Goal: Information Seeking & Learning: Learn about a topic

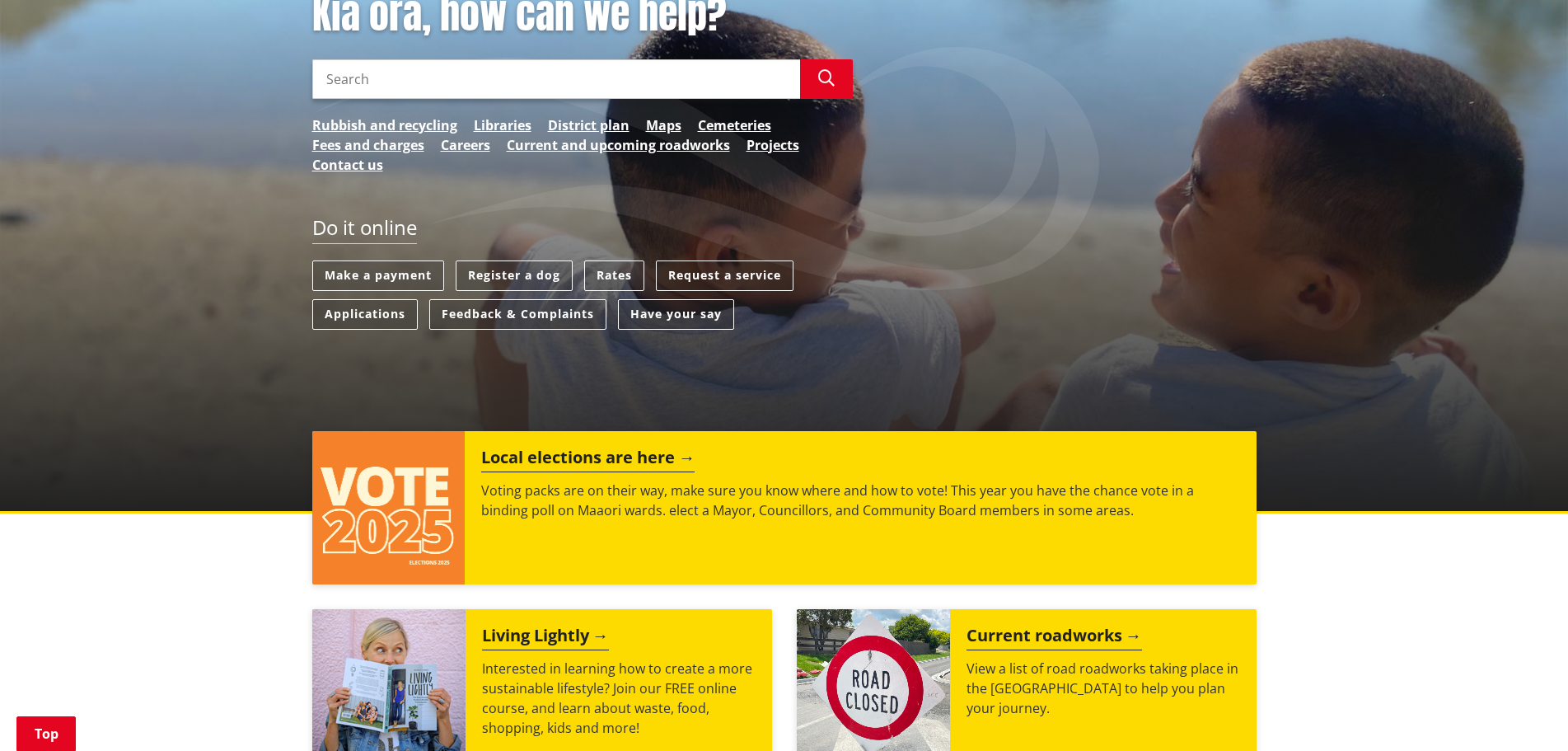
scroll to position [329, 0]
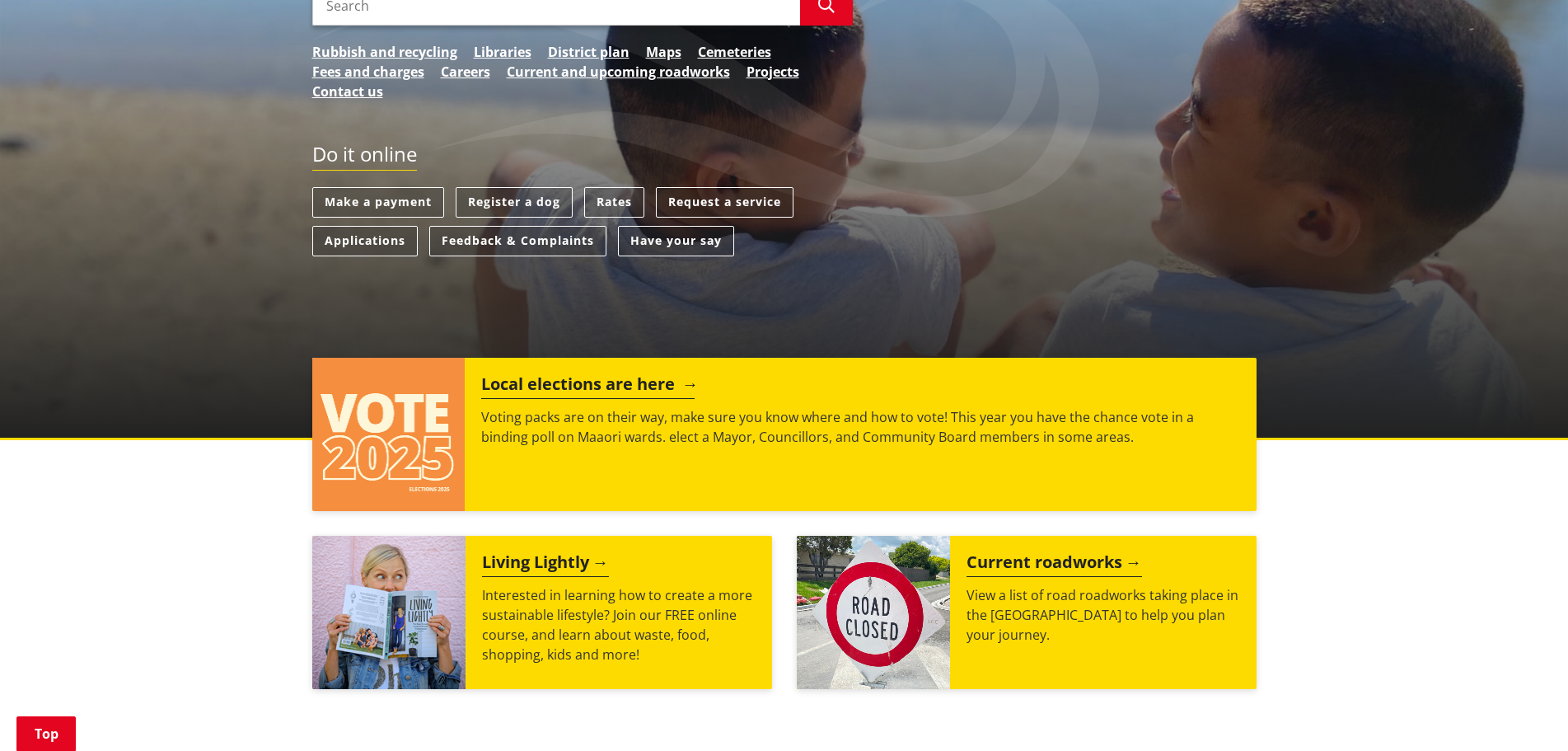
click at [527, 385] on h2 "Local elections are here" at bounding box center [588, 387] width 214 height 24
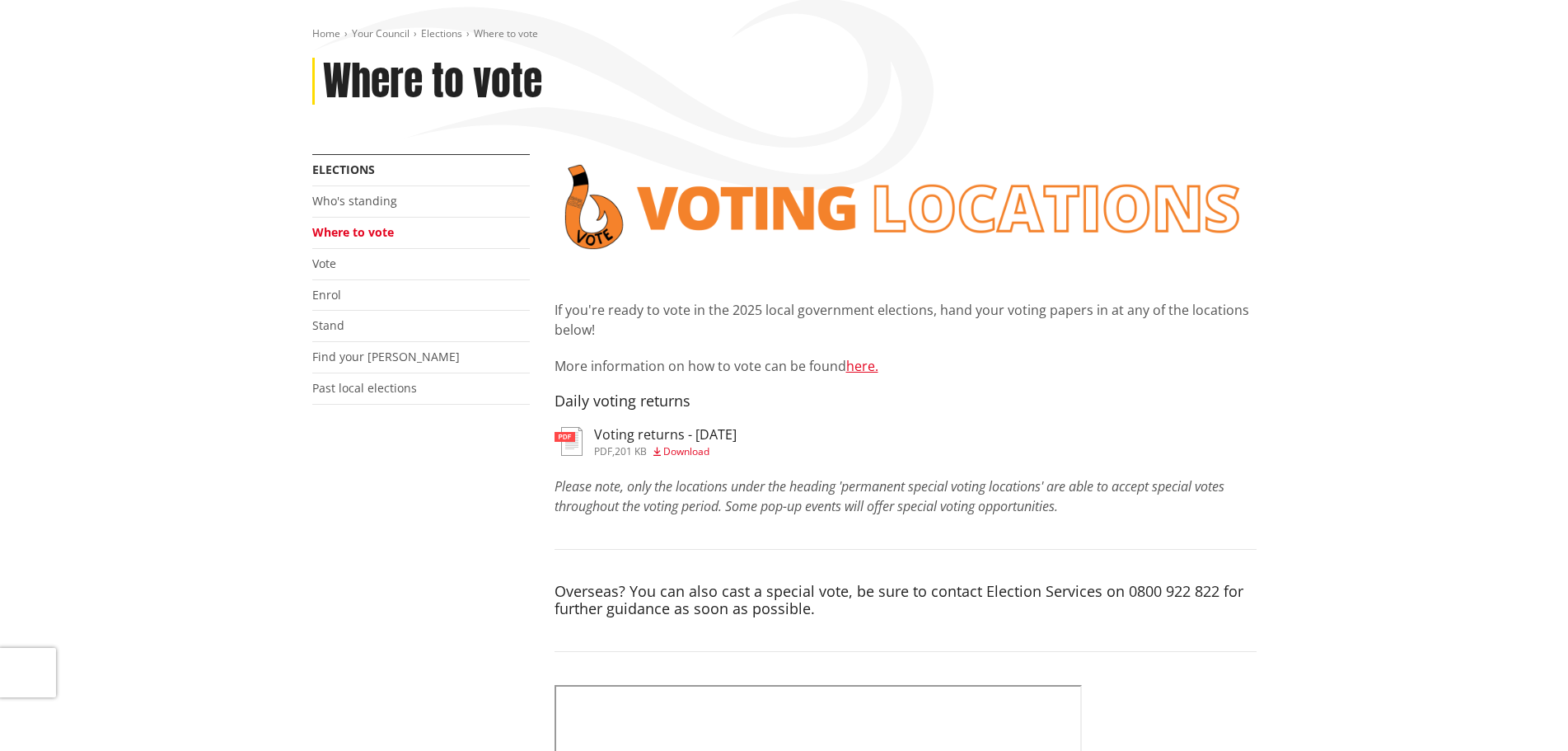
scroll to position [165, 0]
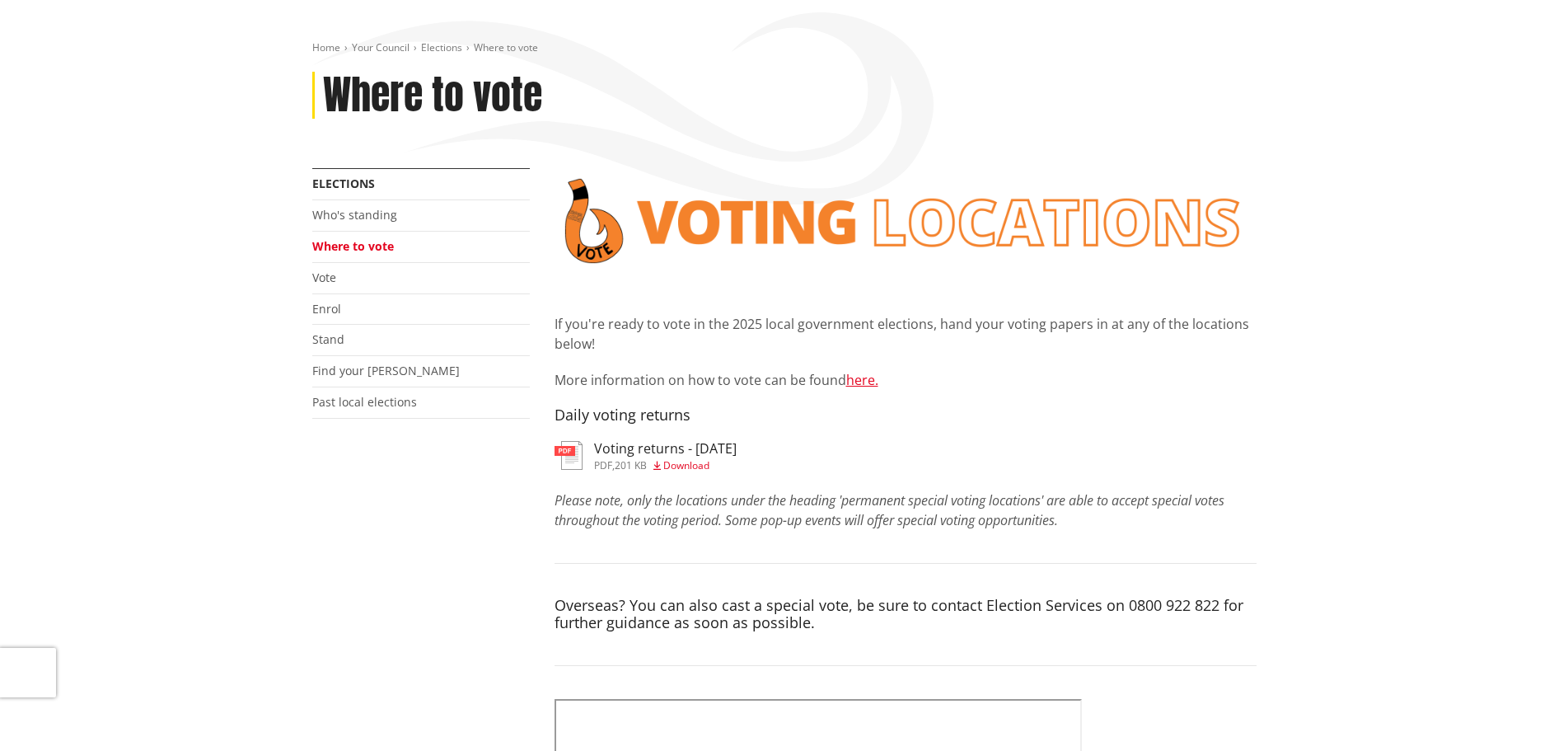
click at [669, 450] on h3 "Voting returns - 2/10/2025" at bounding box center [665, 449] width 142 height 16
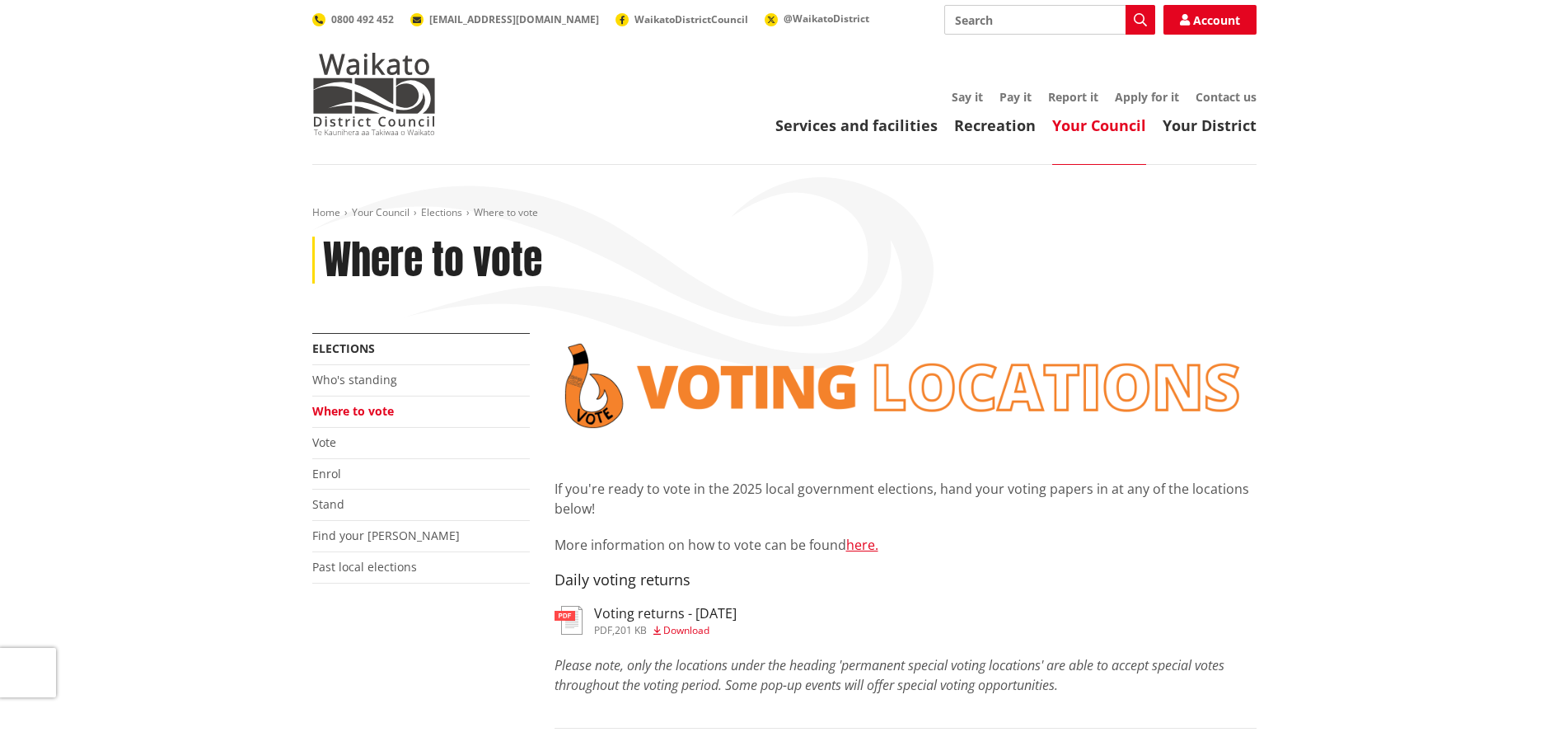
scroll to position [165, 0]
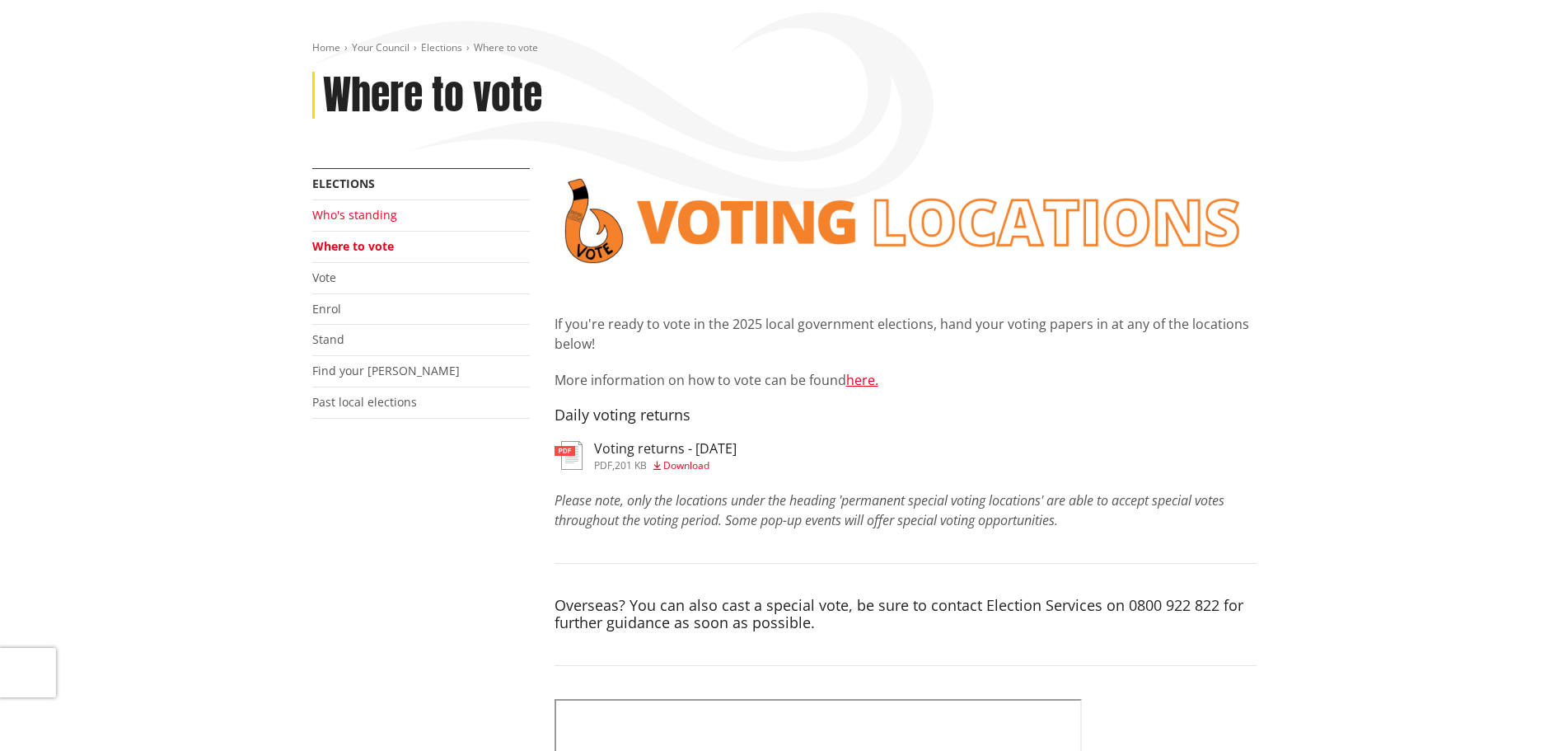
click at [318, 211] on link "Who's standing" at bounding box center [354, 215] width 85 height 16
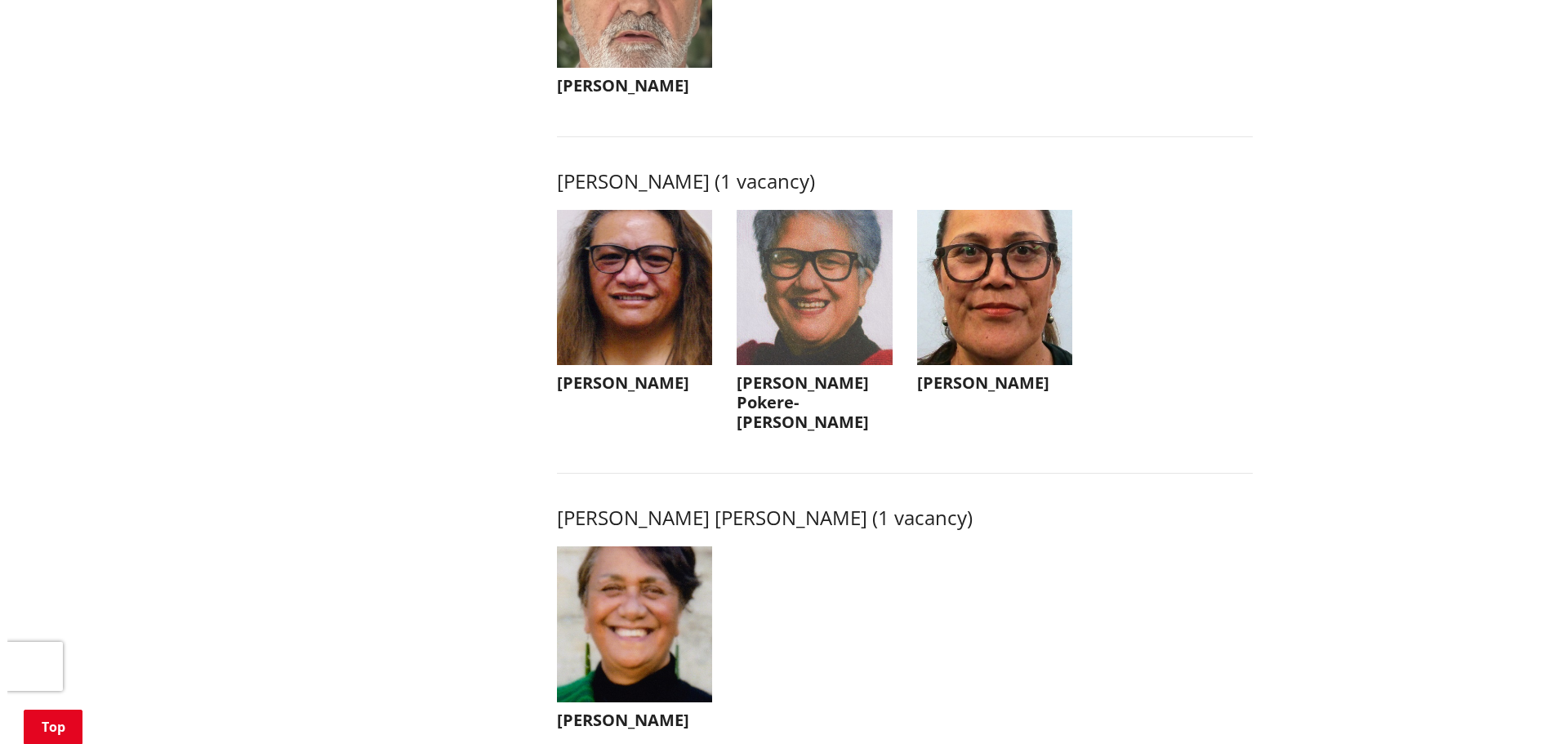
scroll to position [2124, 0]
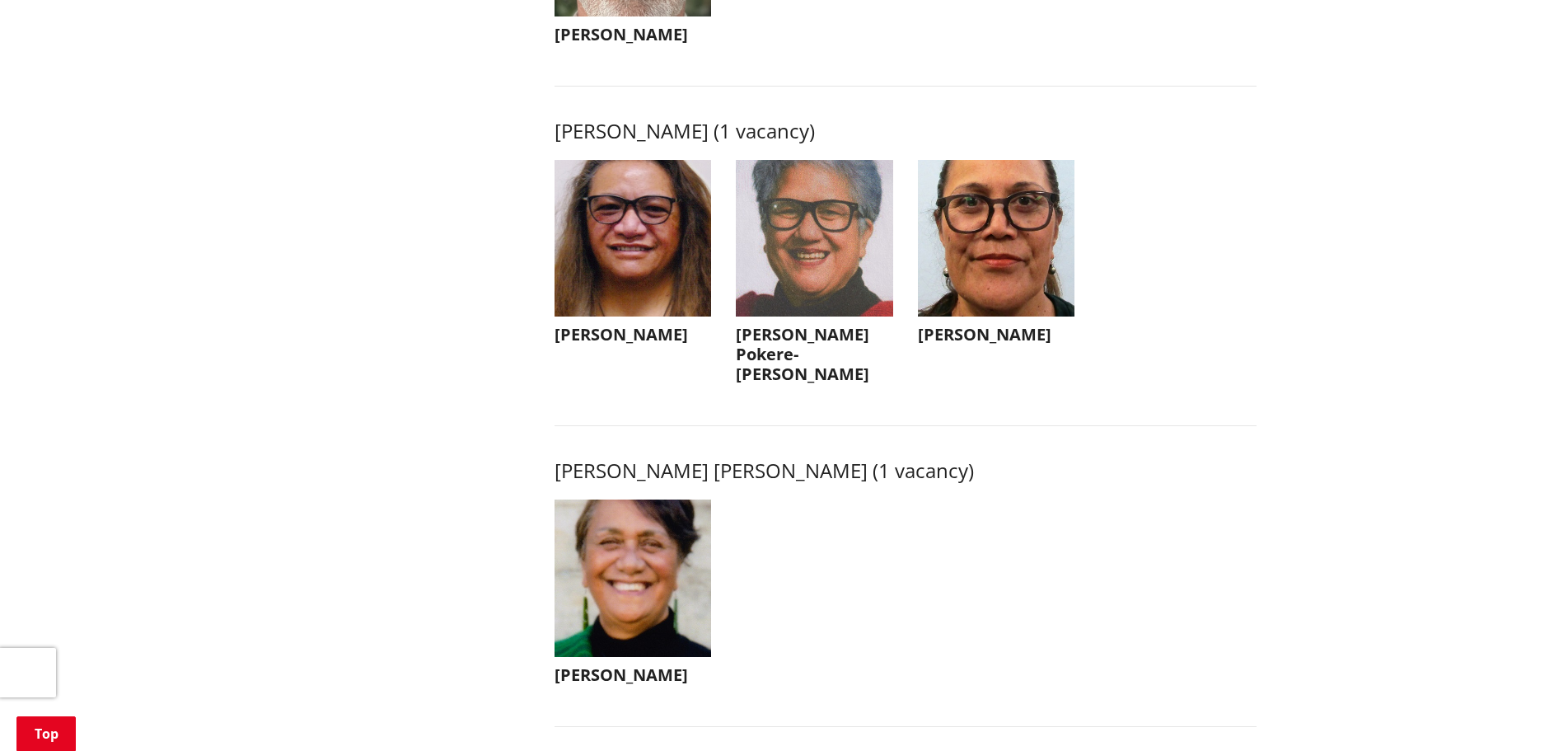
click at [759, 357] on h3 "Donna Pokere-Phillips" at bounding box center [814, 355] width 157 height 59
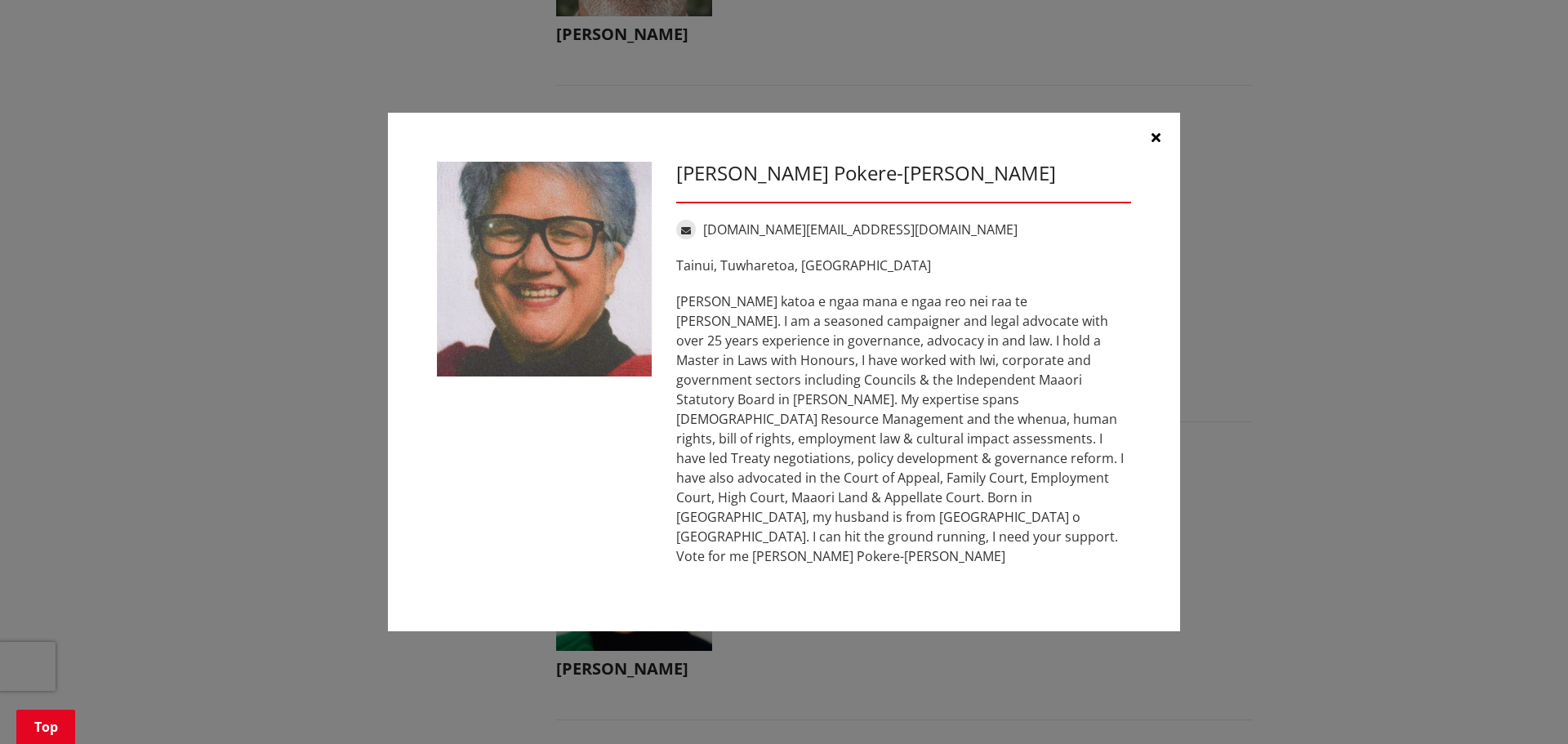
click at [1155, 144] on icon "button" at bounding box center [1156, 137] width 9 height 13
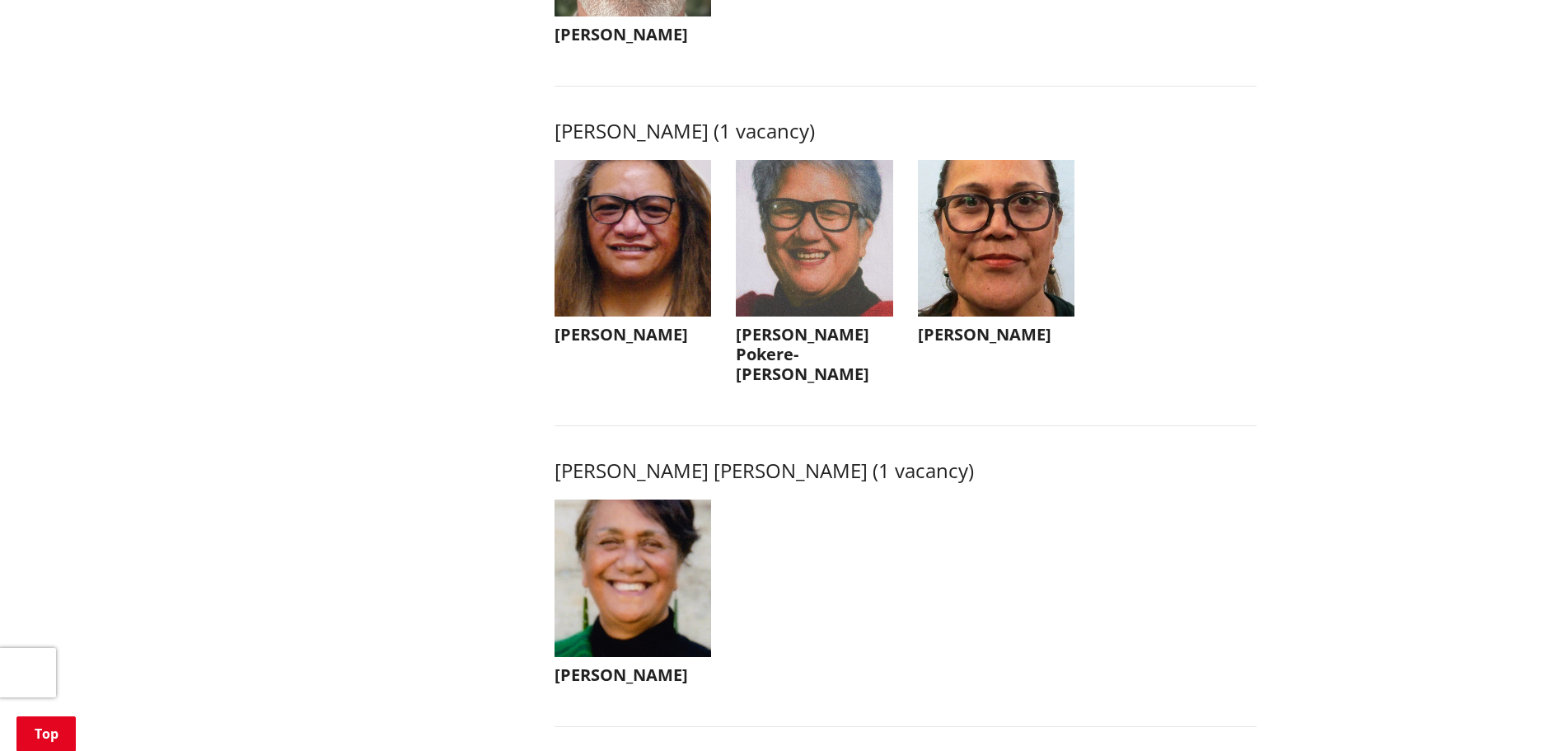
click at [1001, 344] on h3 "Endine Dixon-Harris" at bounding box center [996, 335] width 157 height 20
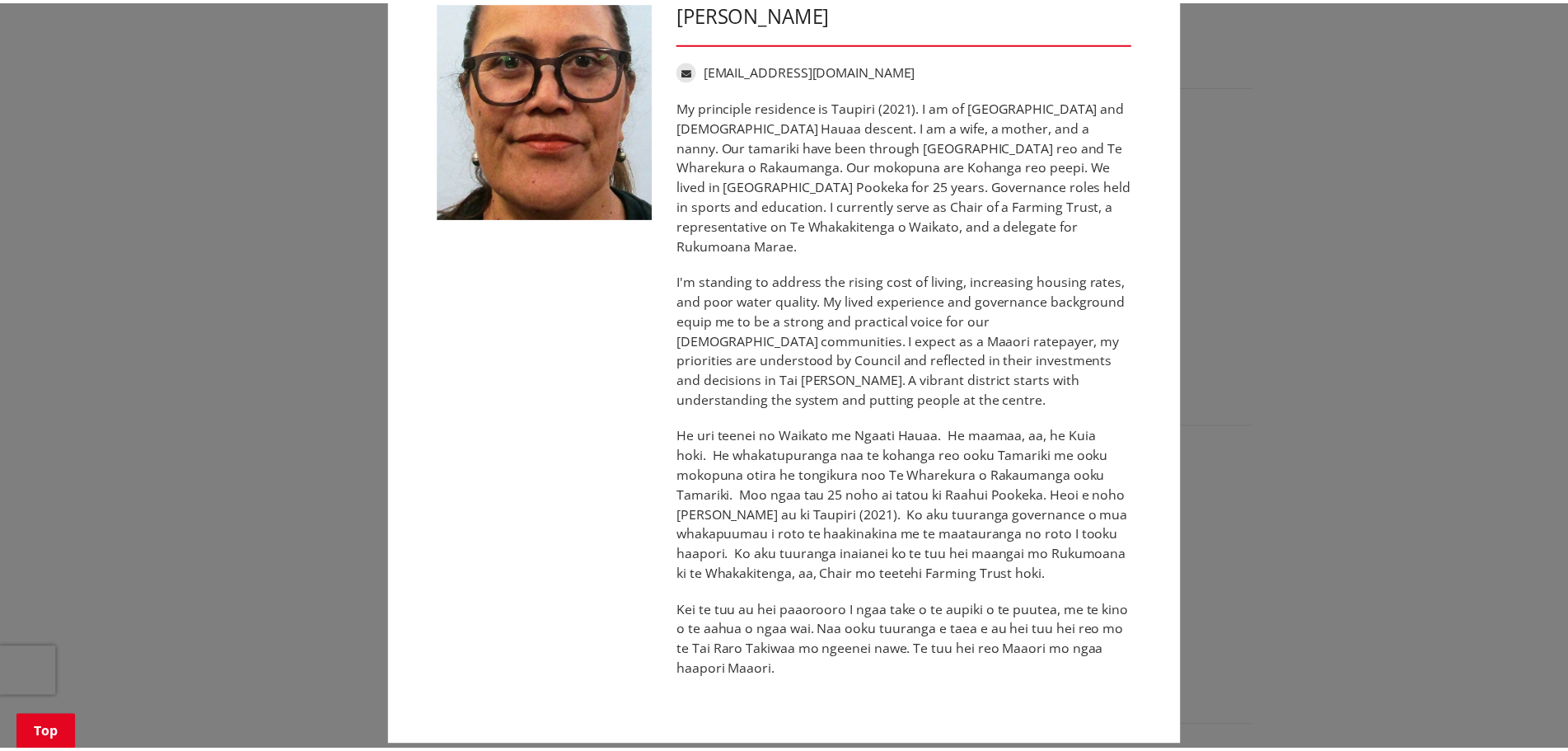
scroll to position [0, 0]
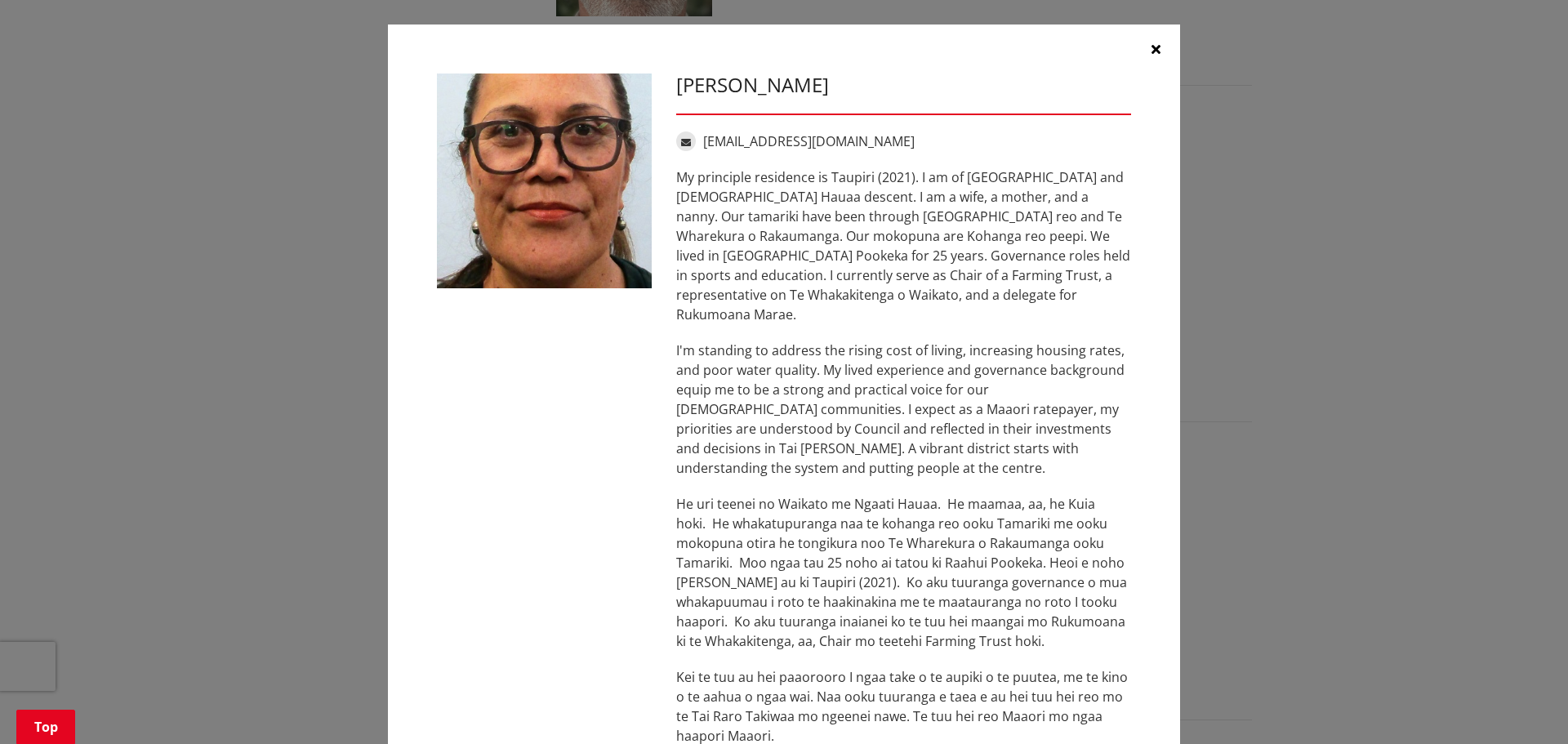
click at [1151, 49] on icon "button" at bounding box center [1156, 48] width 9 height 13
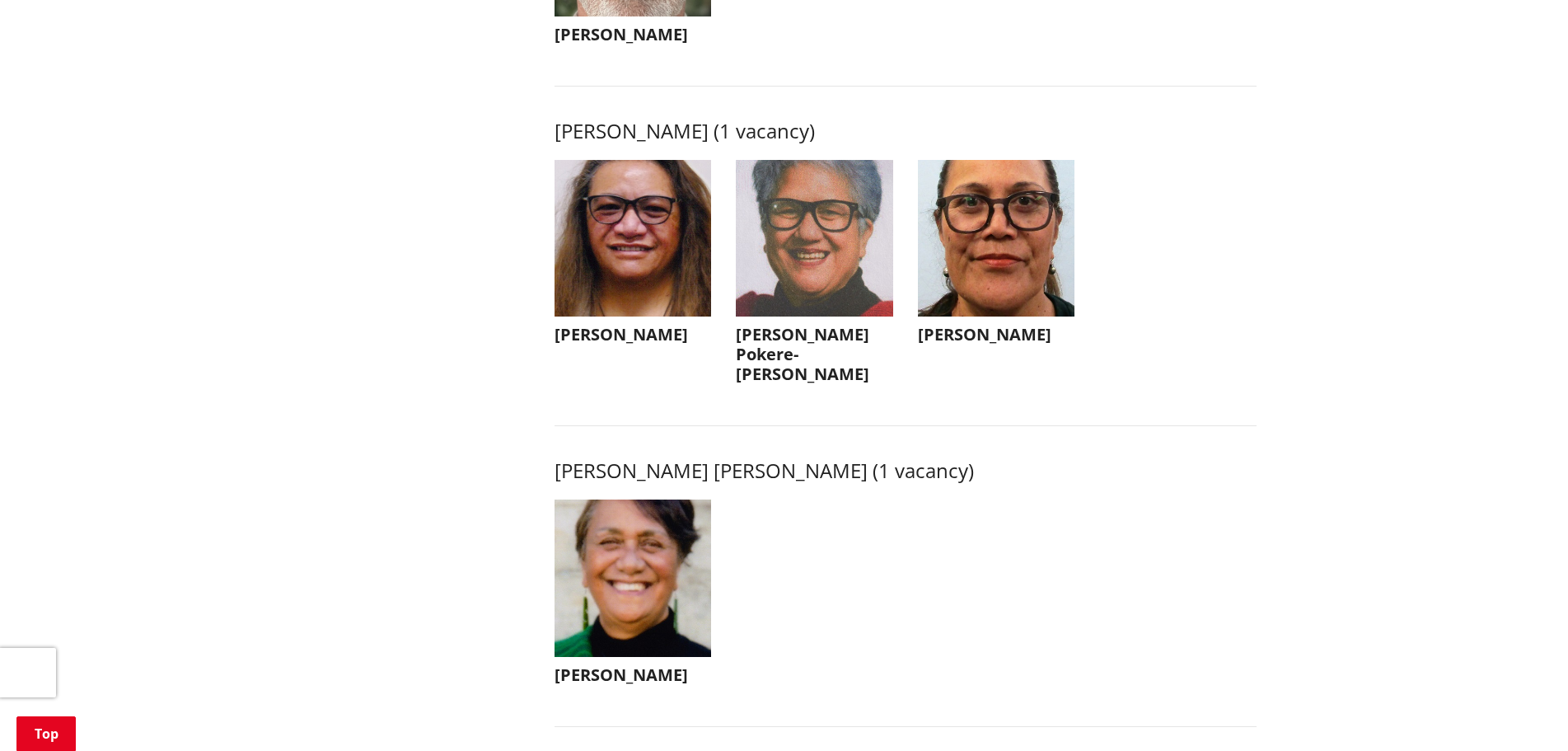
click at [577, 344] on h3 "Rosalie Ellis" at bounding box center [632, 335] width 157 height 20
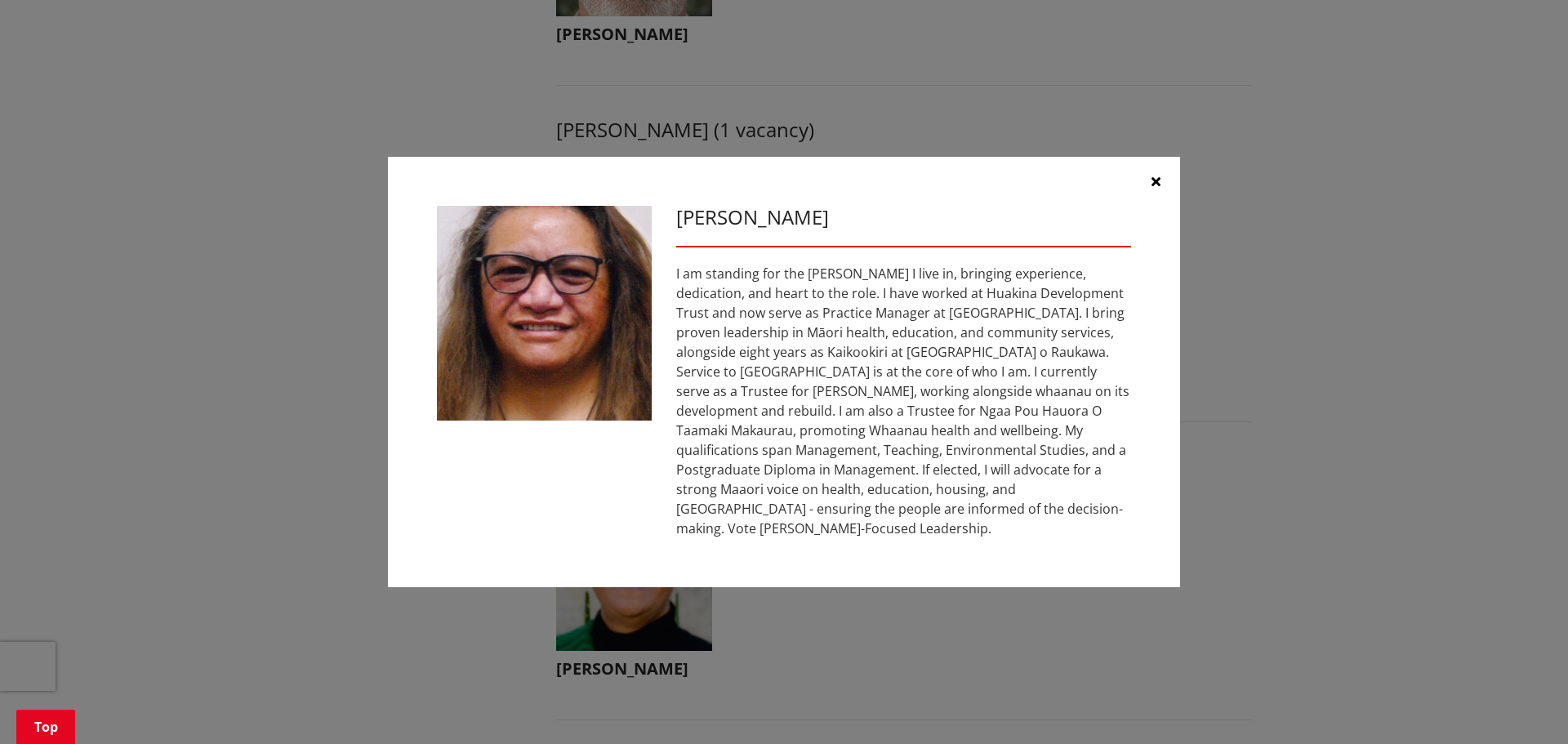
click at [1147, 177] on button "button" at bounding box center [1156, 181] width 49 height 49
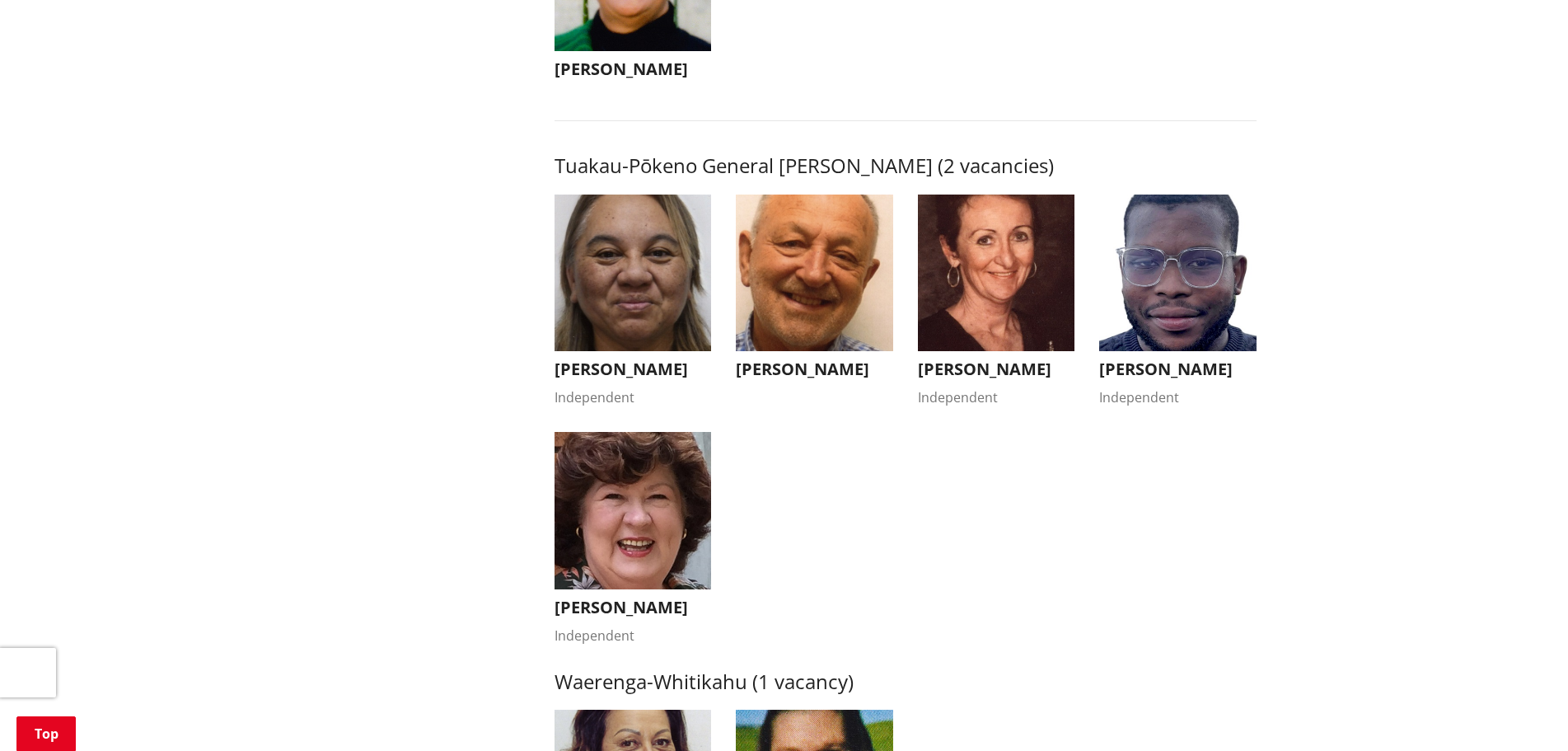
scroll to position [2721, 0]
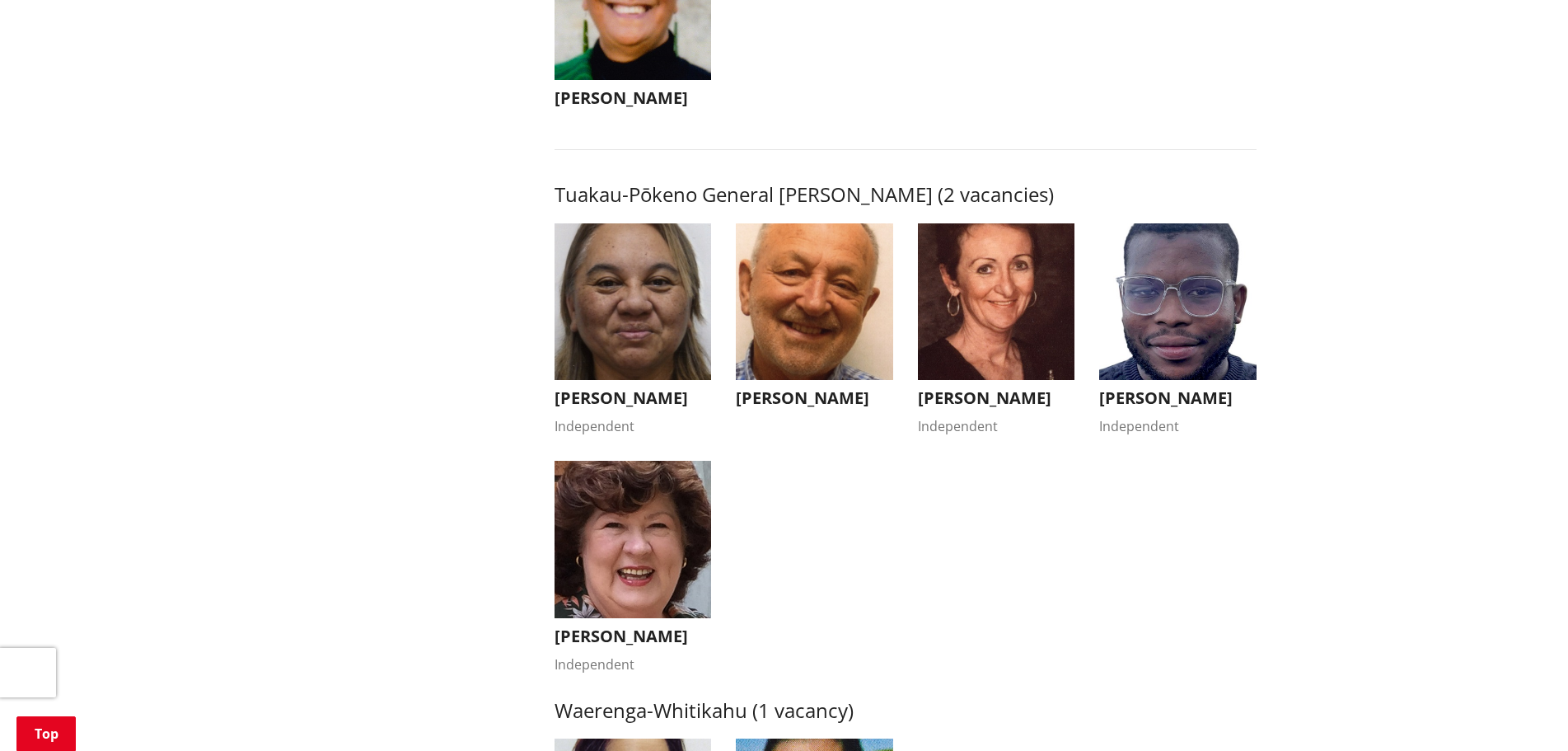
click at [966, 398] on h3 "Stephanie Henderson" at bounding box center [996, 398] width 157 height 20
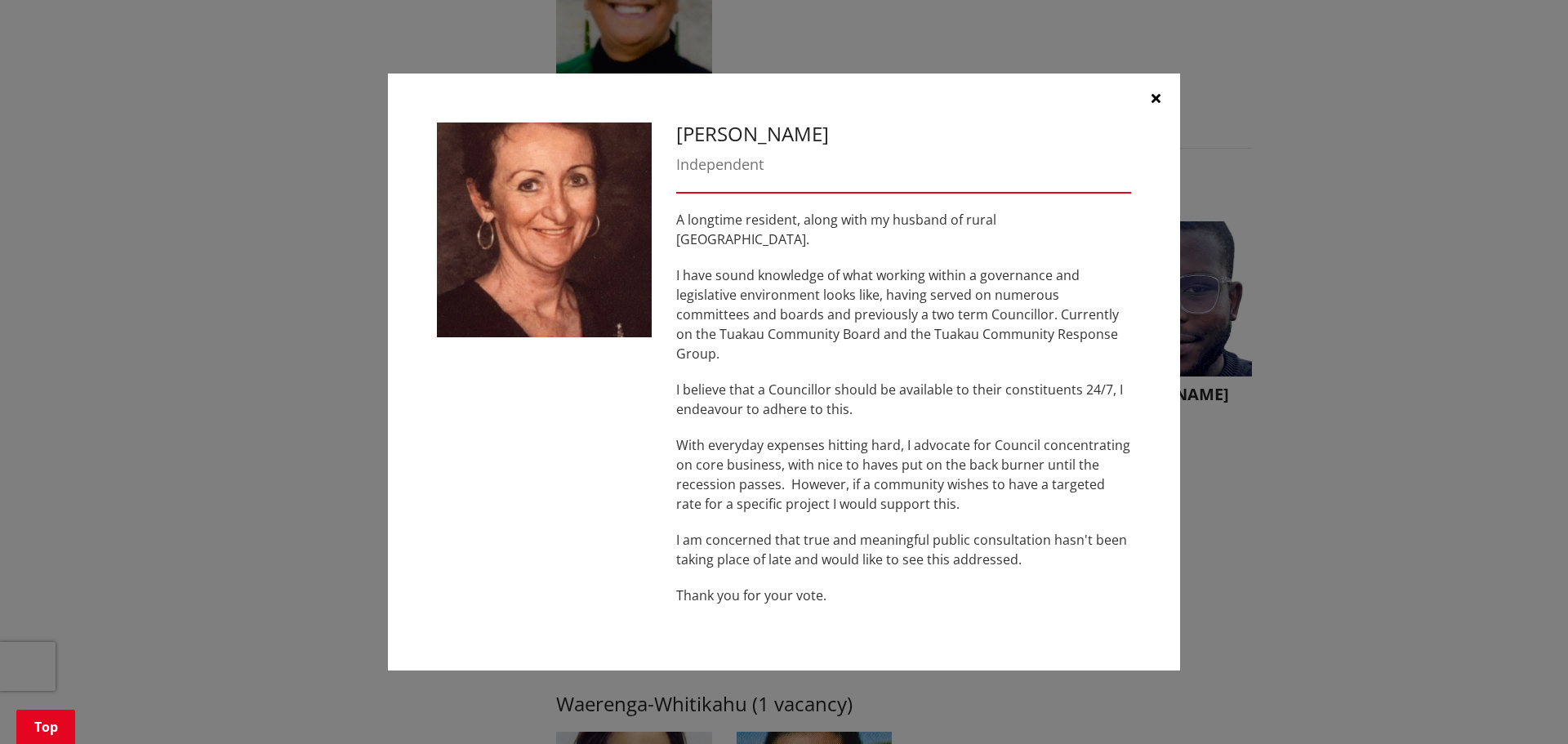
click at [1151, 104] on icon "button" at bounding box center [1156, 97] width 9 height 13
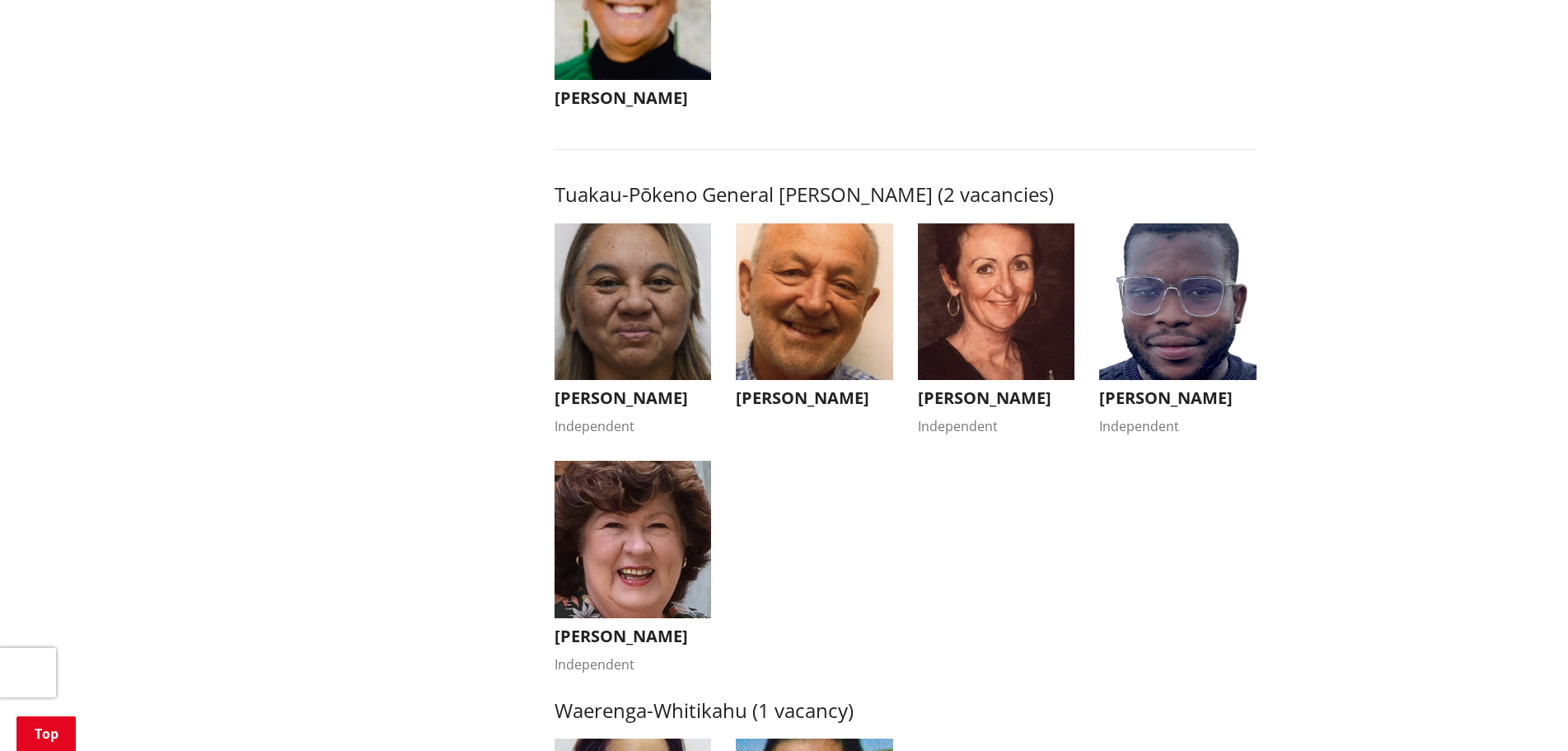
click at [612, 402] on h3 "Kandi Ngataki" at bounding box center [632, 398] width 157 height 20
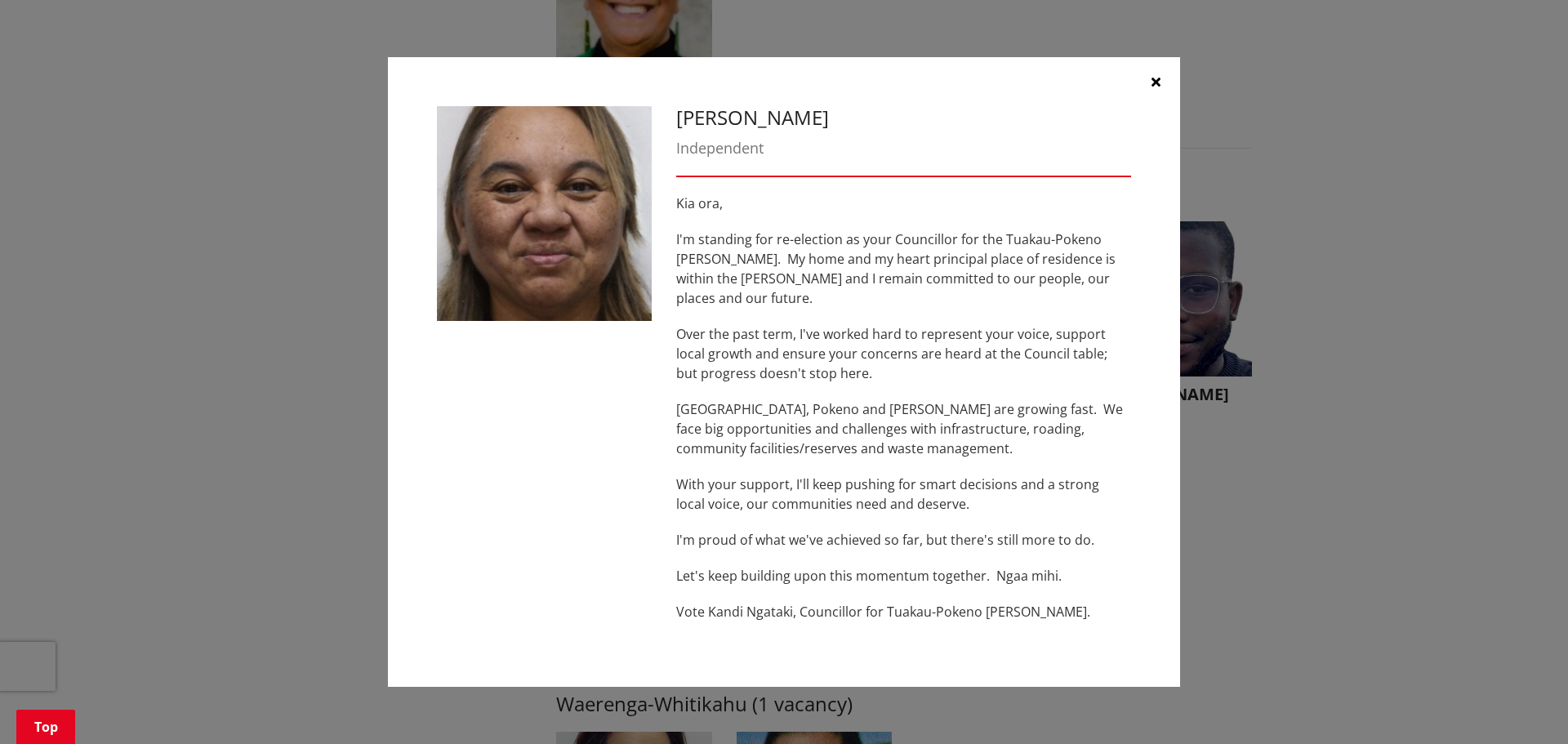
click at [1154, 88] on icon "button" at bounding box center [1156, 81] width 9 height 13
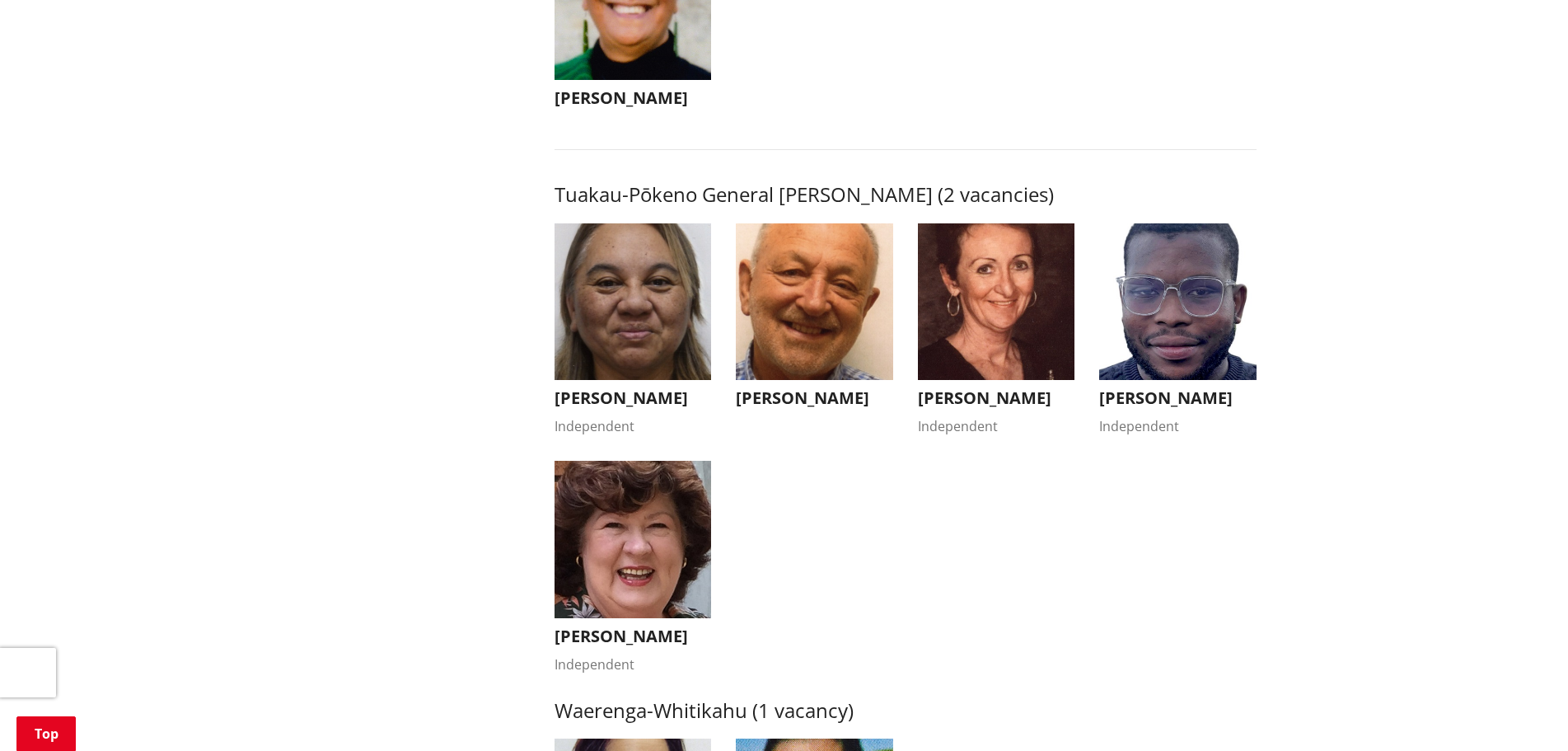
click at [1174, 391] on h3 "Fabio Rodrigues" at bounding box center [1177, 398] width 157 height 20
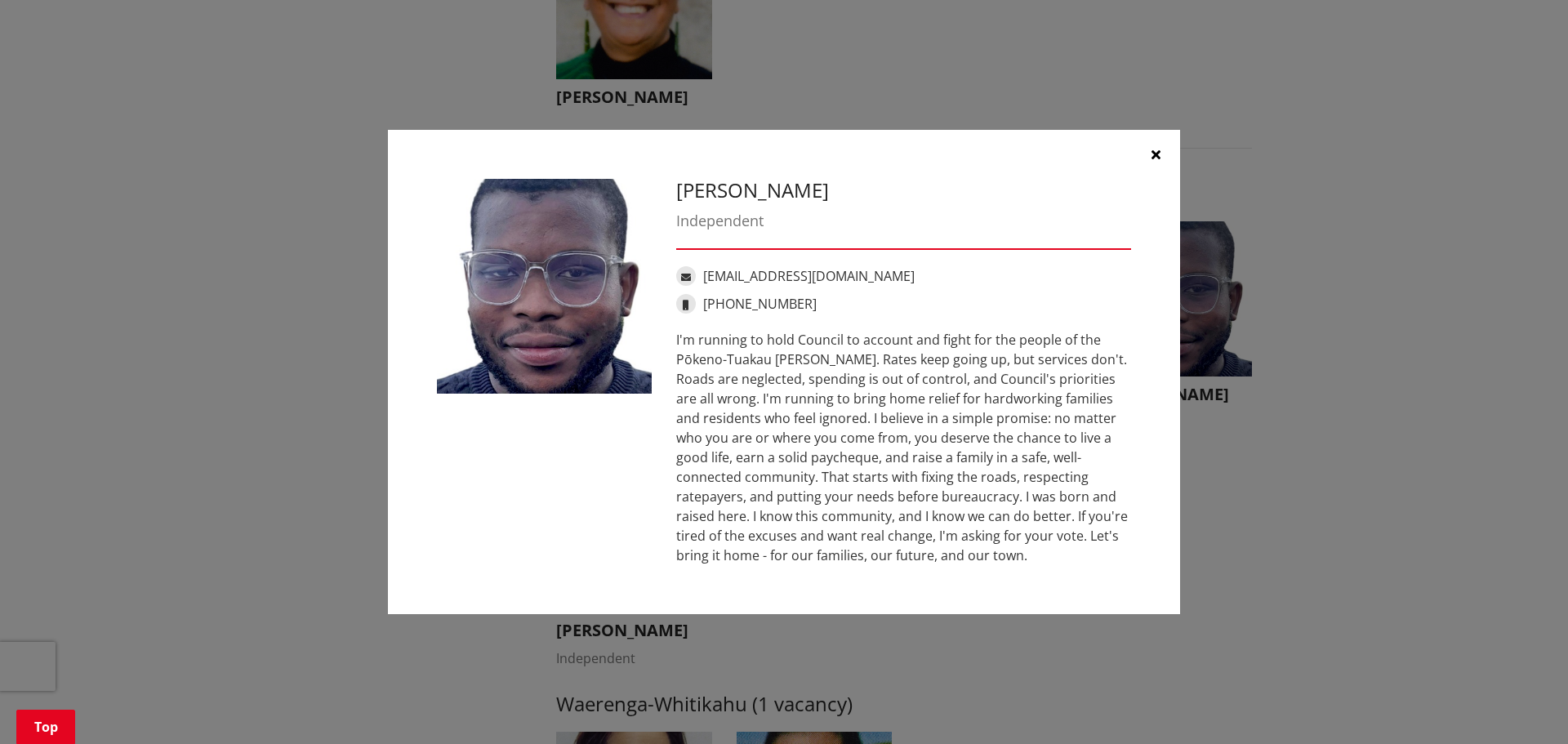
click at [1156, 156] on icon "button" at bounding box center [1156, 154] width 9 height 13
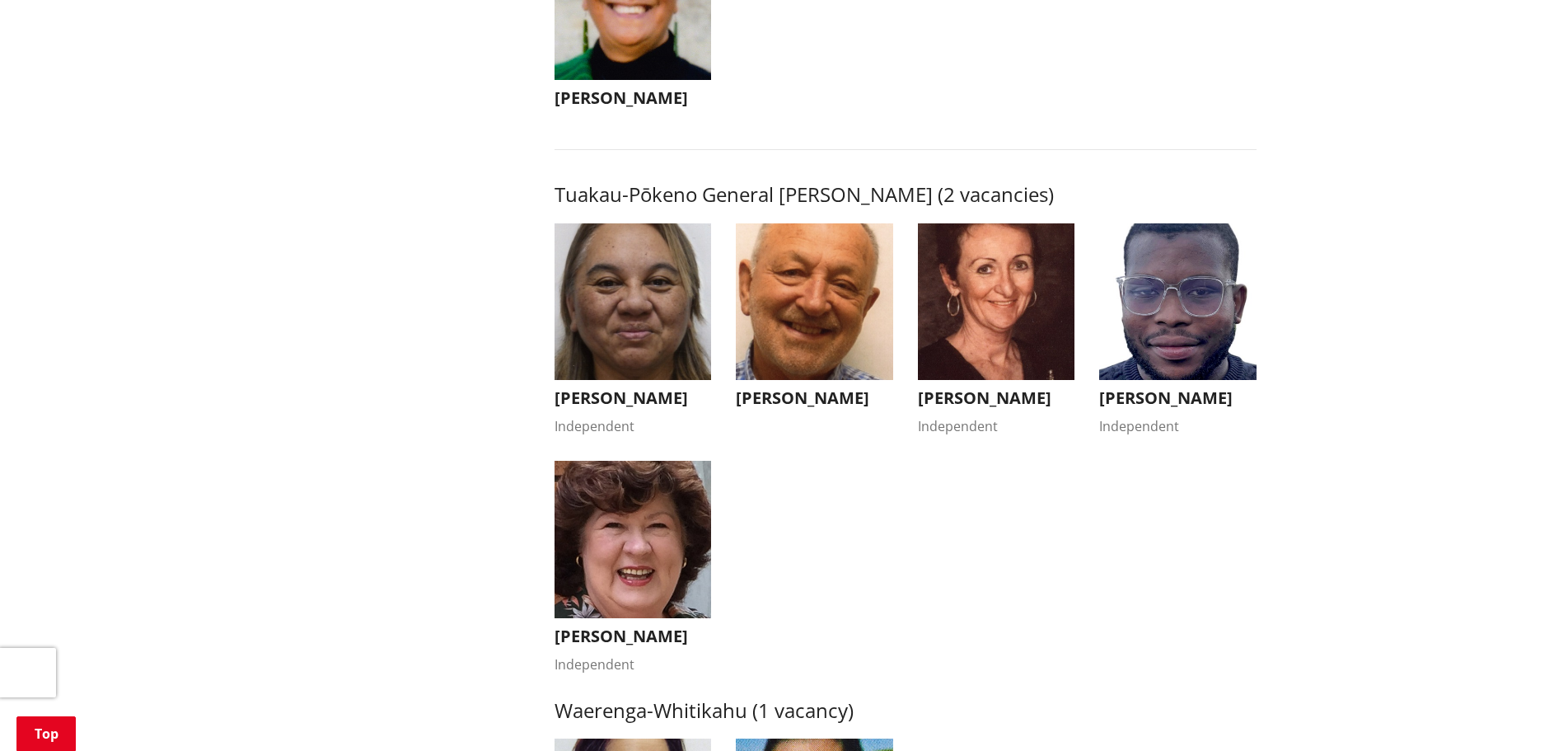
click at [613, 647] on h3 "Bronwyn Heath" at bounding box center [632, 636] width 157 height 20
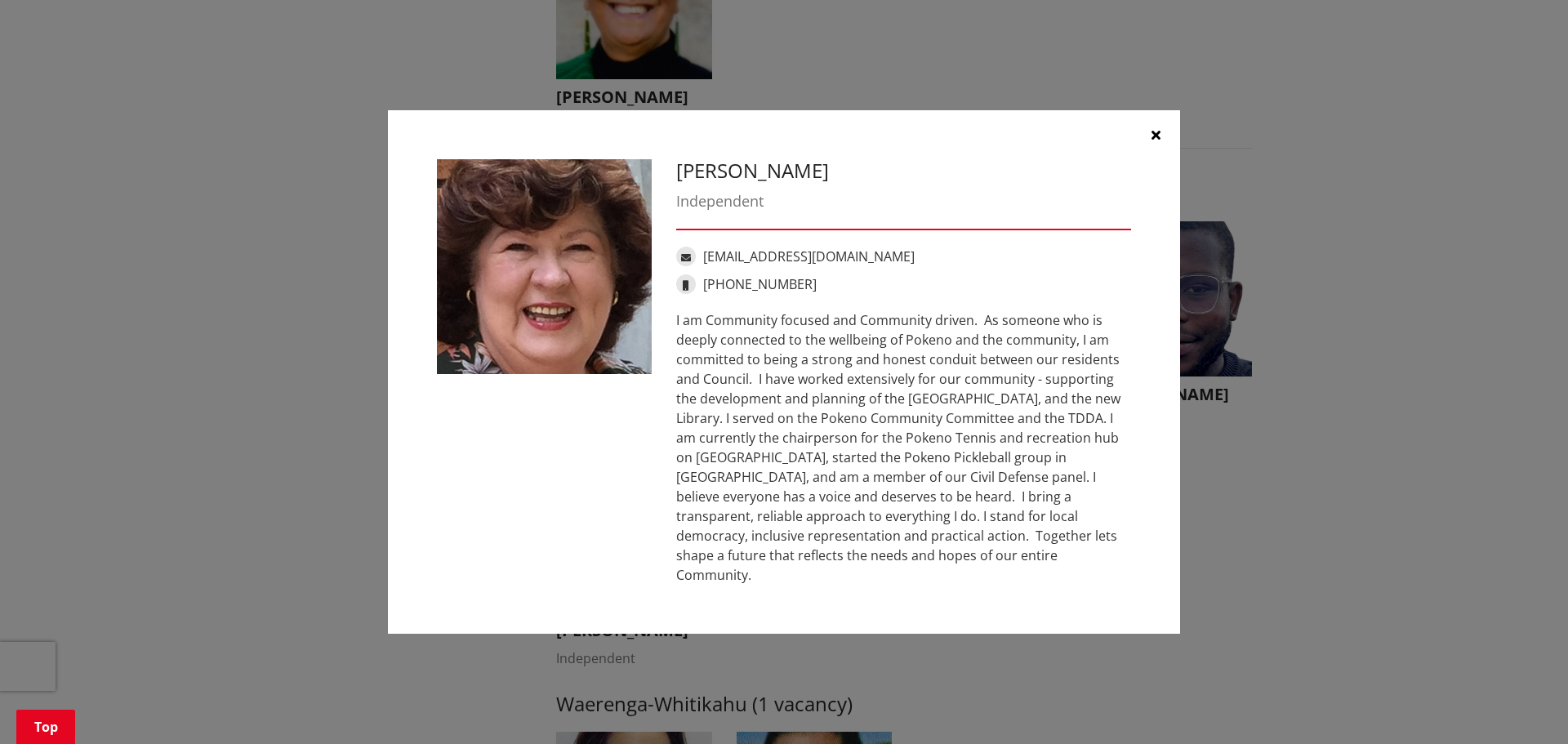
click at [1156, 141] on icon "button" at bounding box center [1156, 134] width 9 height 13
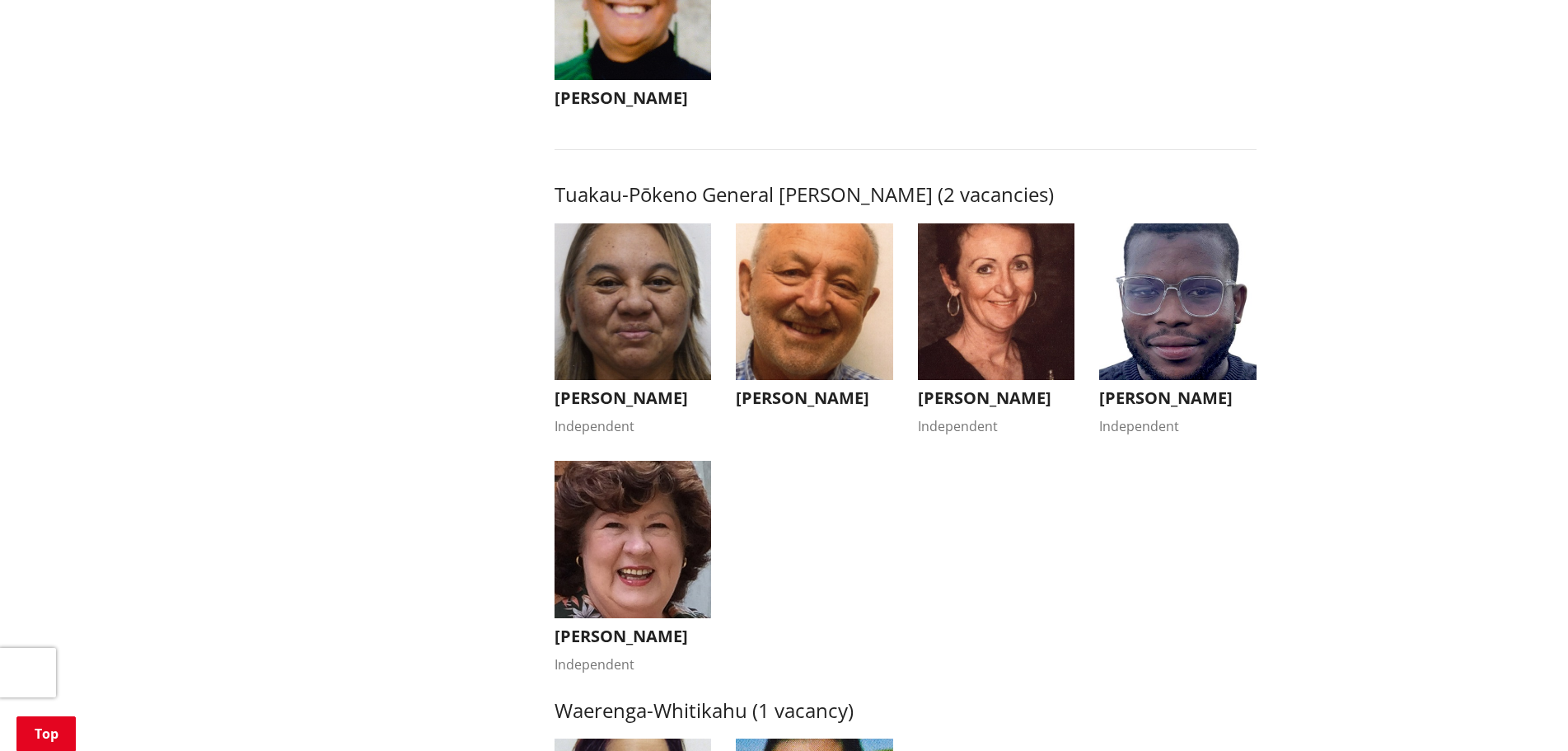
click at [771, 398] on h3 "Vern Reeve" at bounding box center [814, 398] width 157 height 20
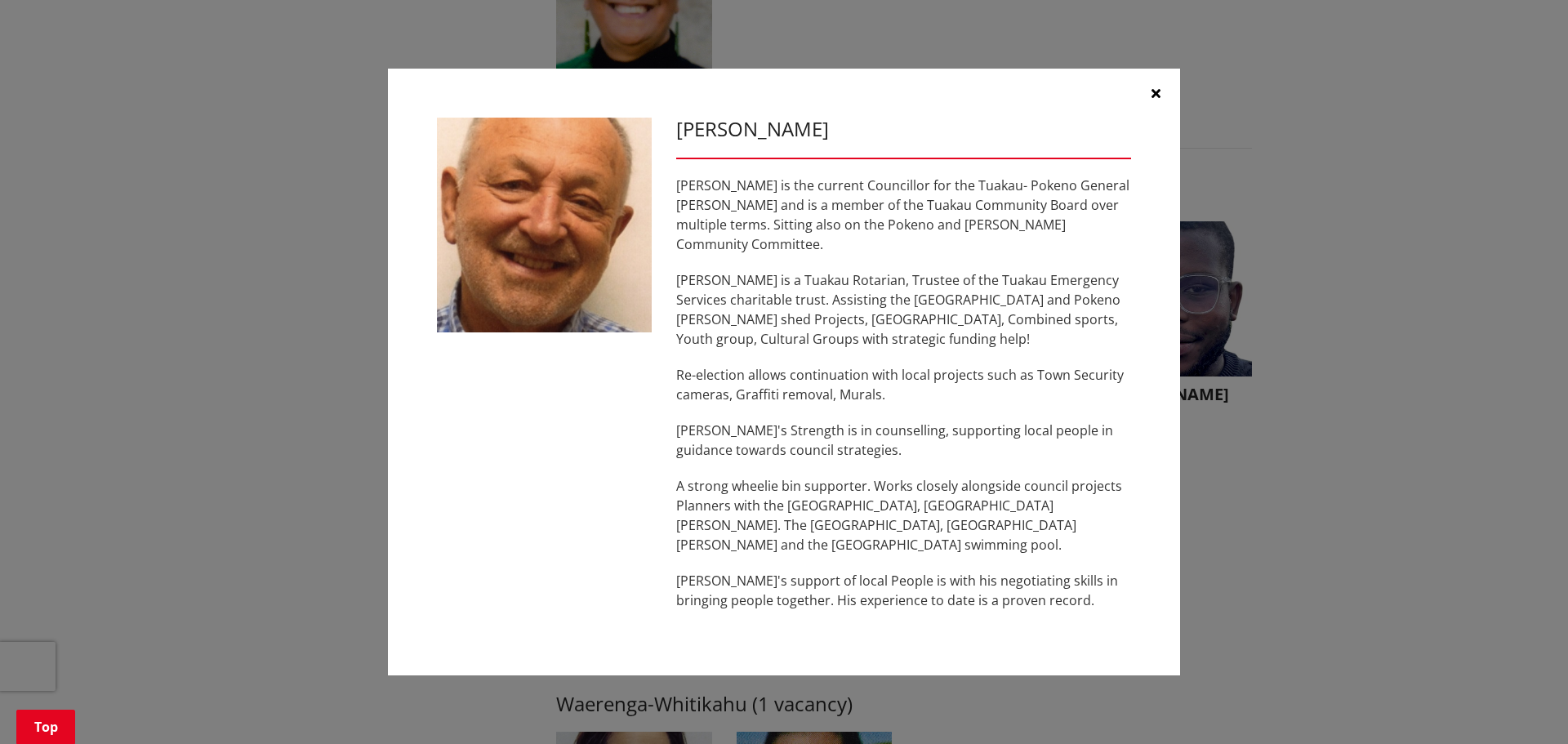
click at [1153, 100] on icon "button" at bounding box center [1156, 93] width 9 height 13
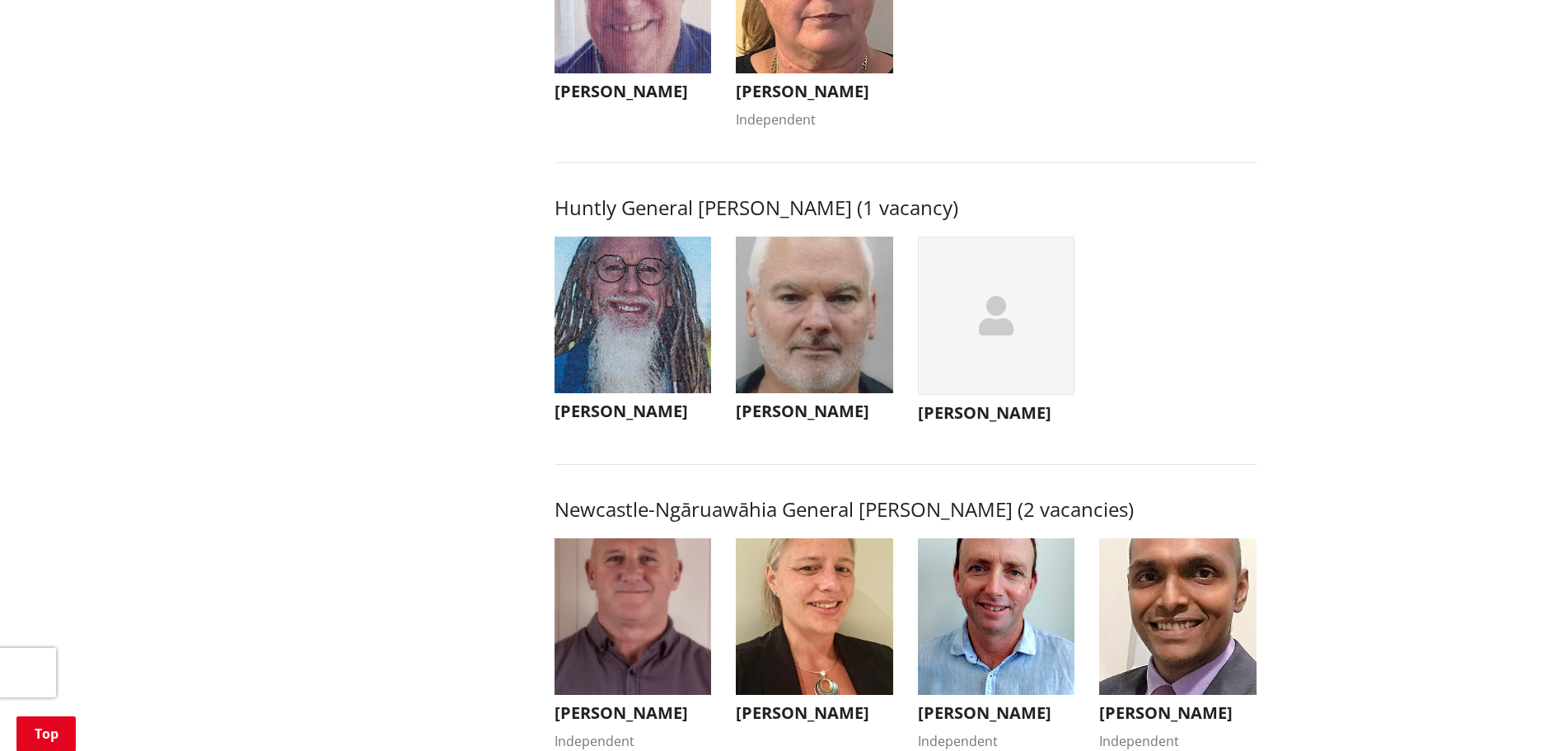
scroll to position [824, 0]
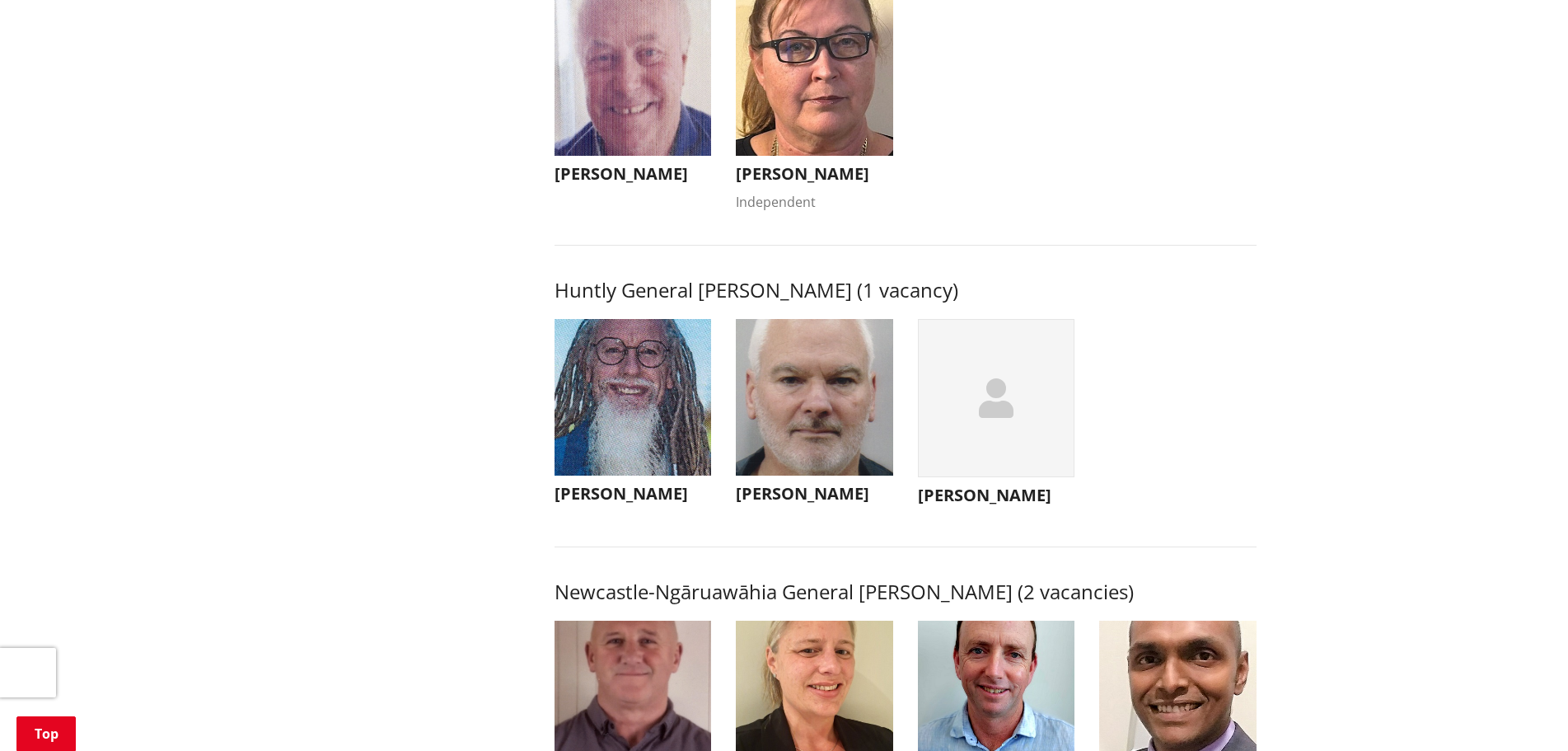
click at [967, 412] on div "button" at bounding box center [996, 398] width 157 height 159
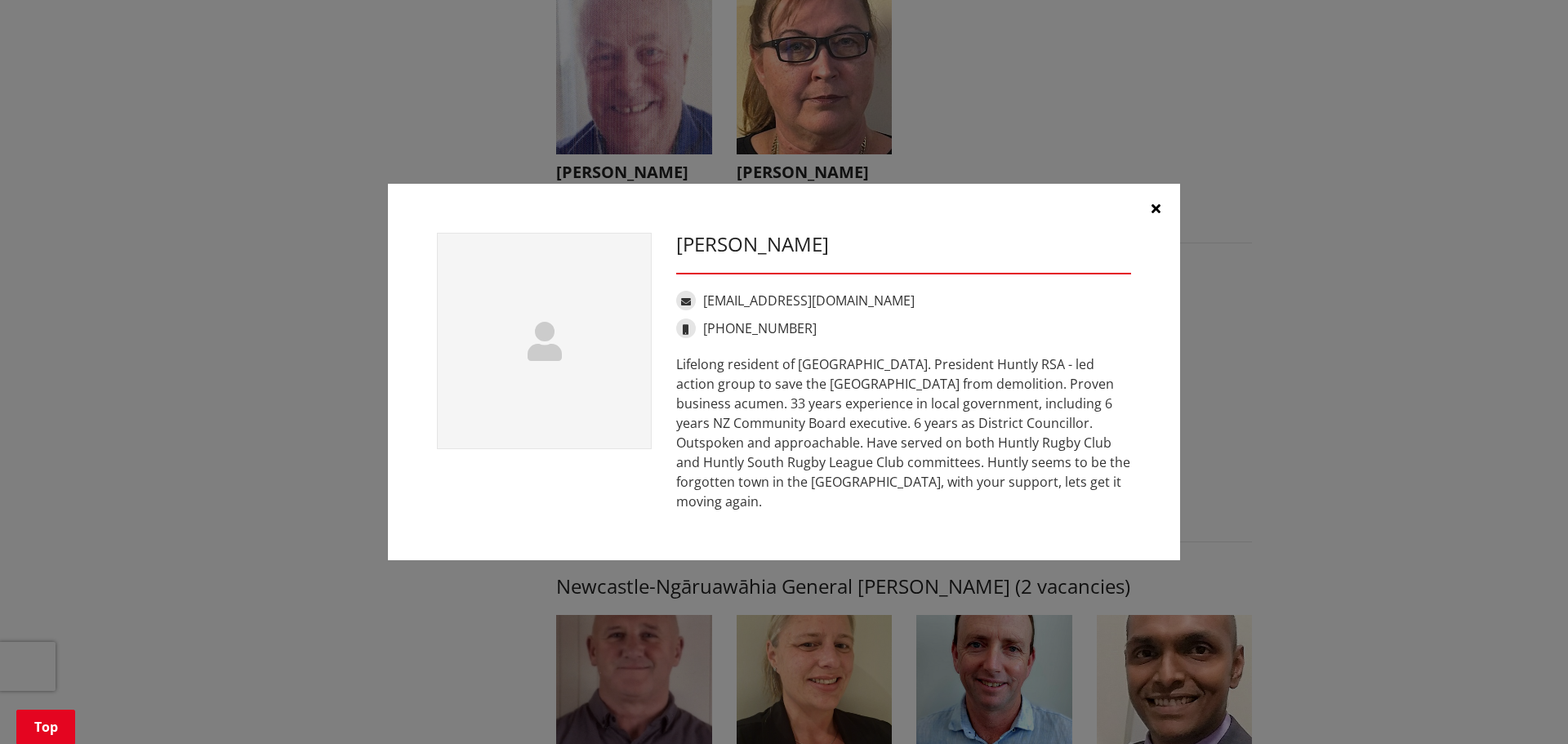
click at [1158, 214] on icon "button" at bounding box center [1156, 208] width 9 height 13
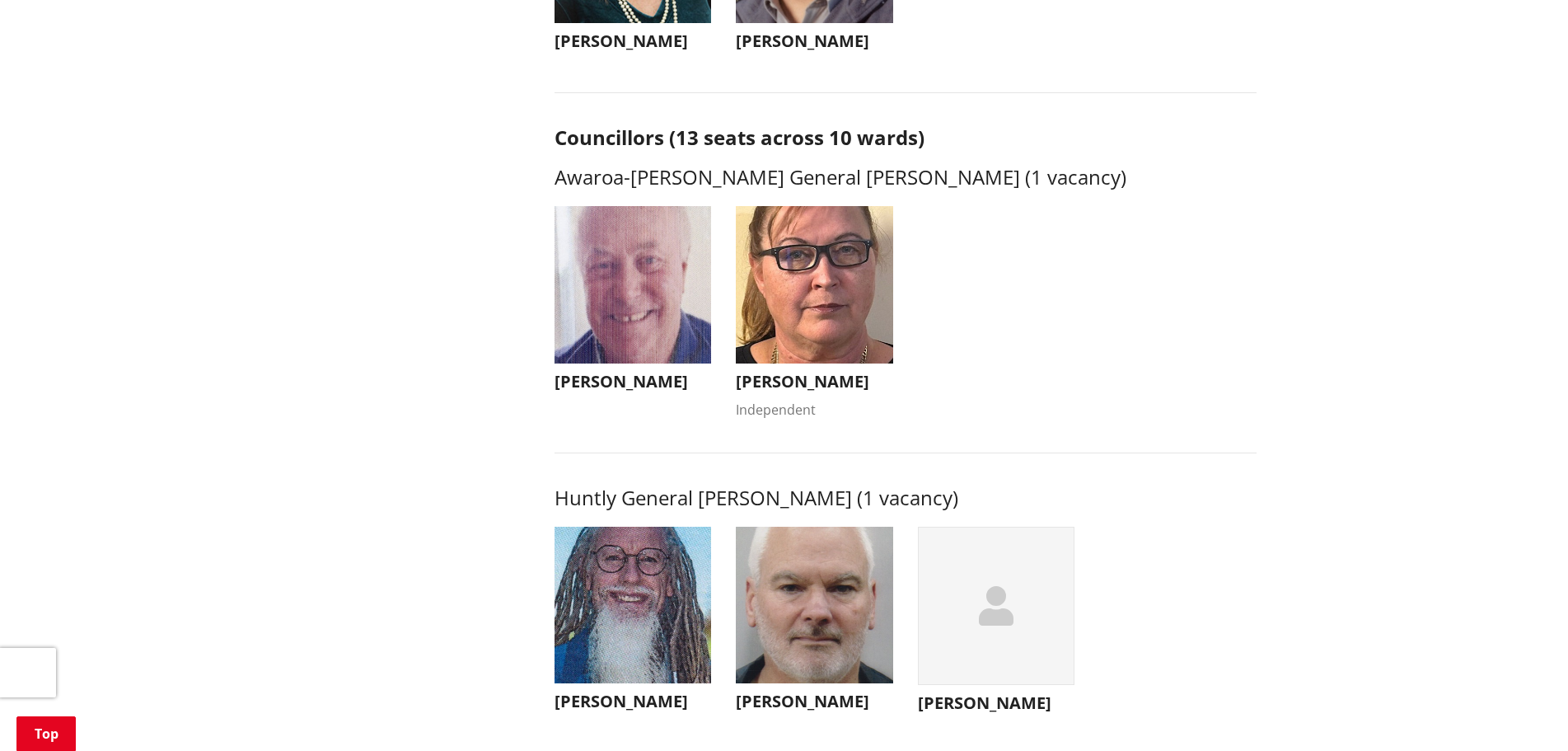
scroll to position [577, 0]
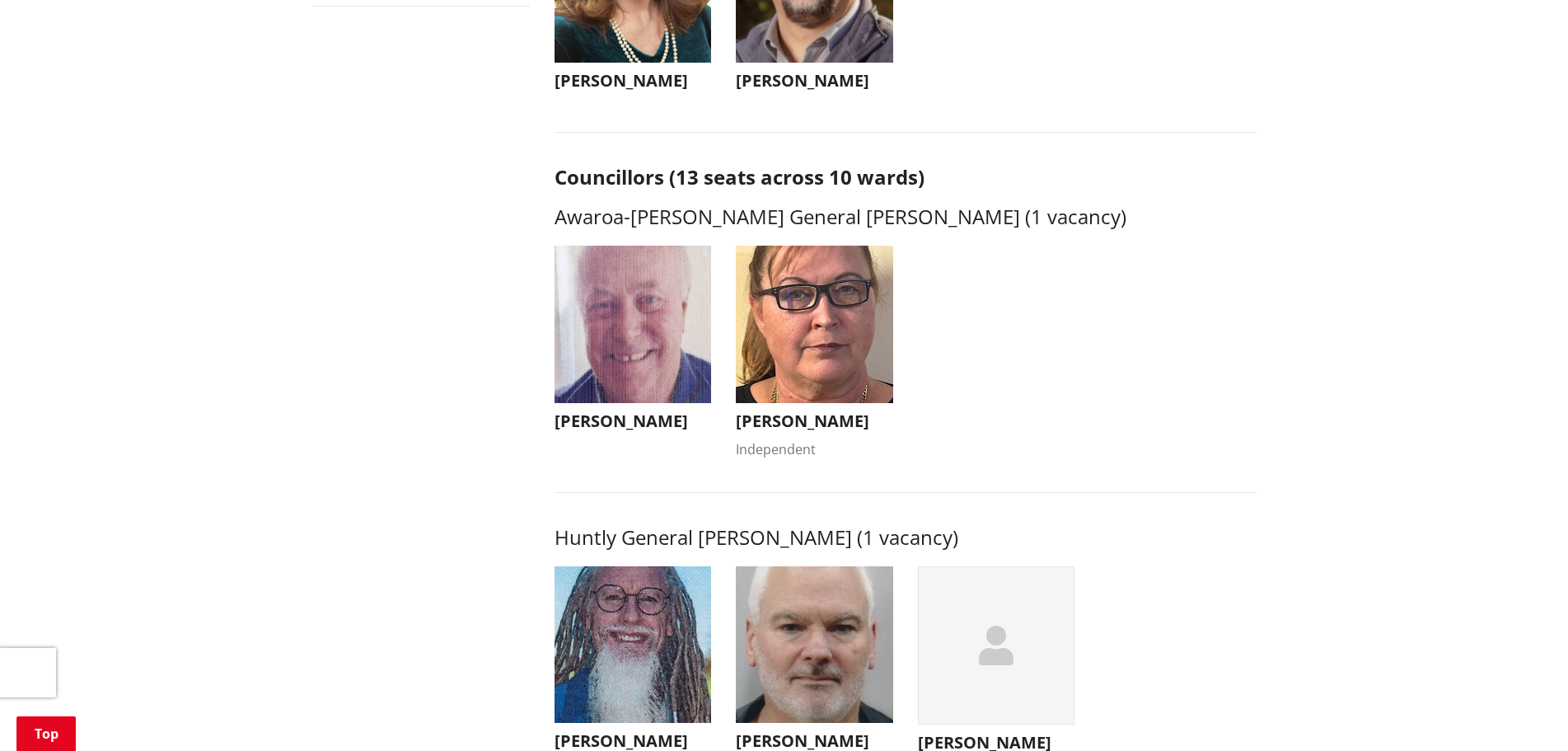
click at [784, 413] on h3 "Amanda Rutherford" at bounding box center [814, 421] width 157 height 20
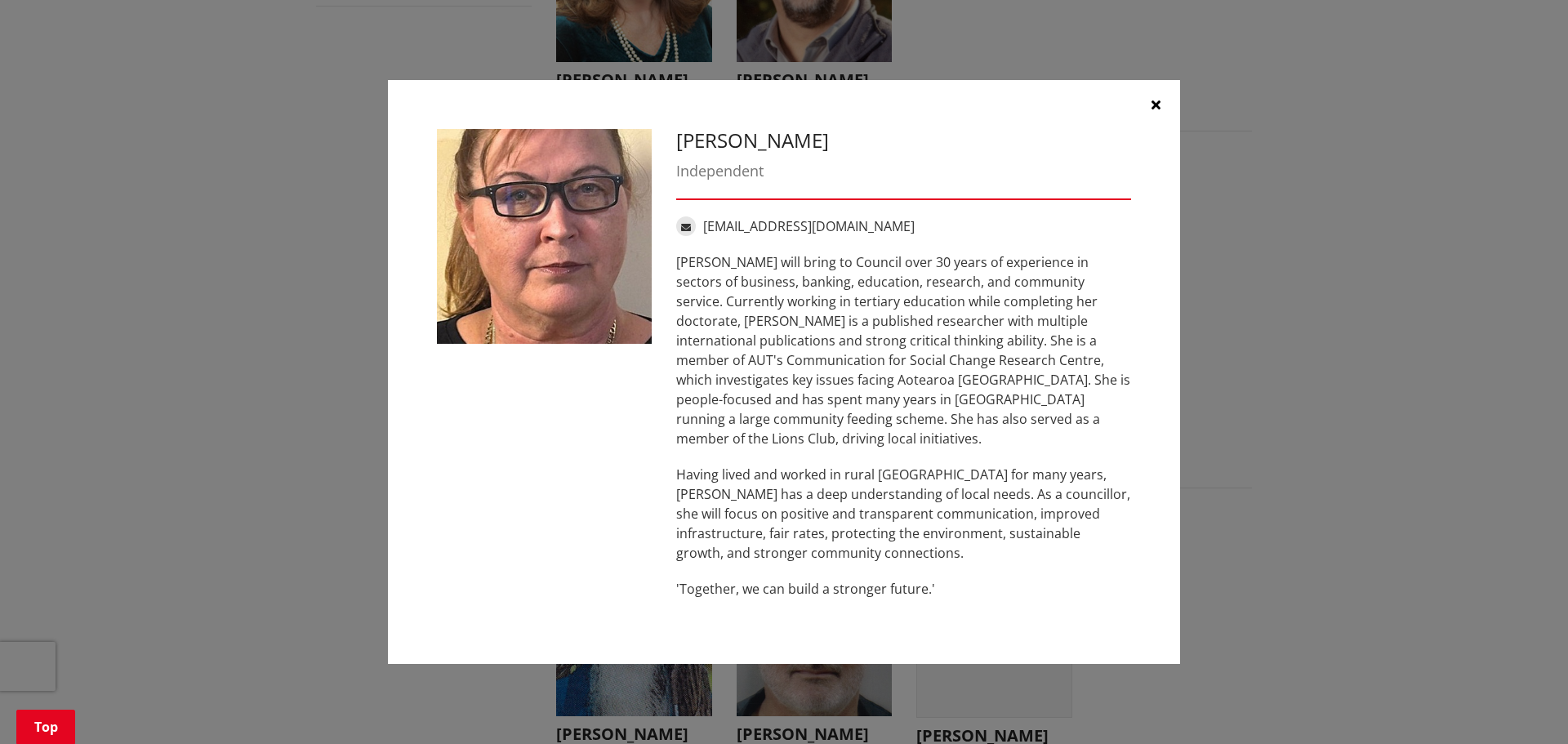
click at [1156, 111] on icon "button" at bounding box center [1156, 104] width 9 height 13
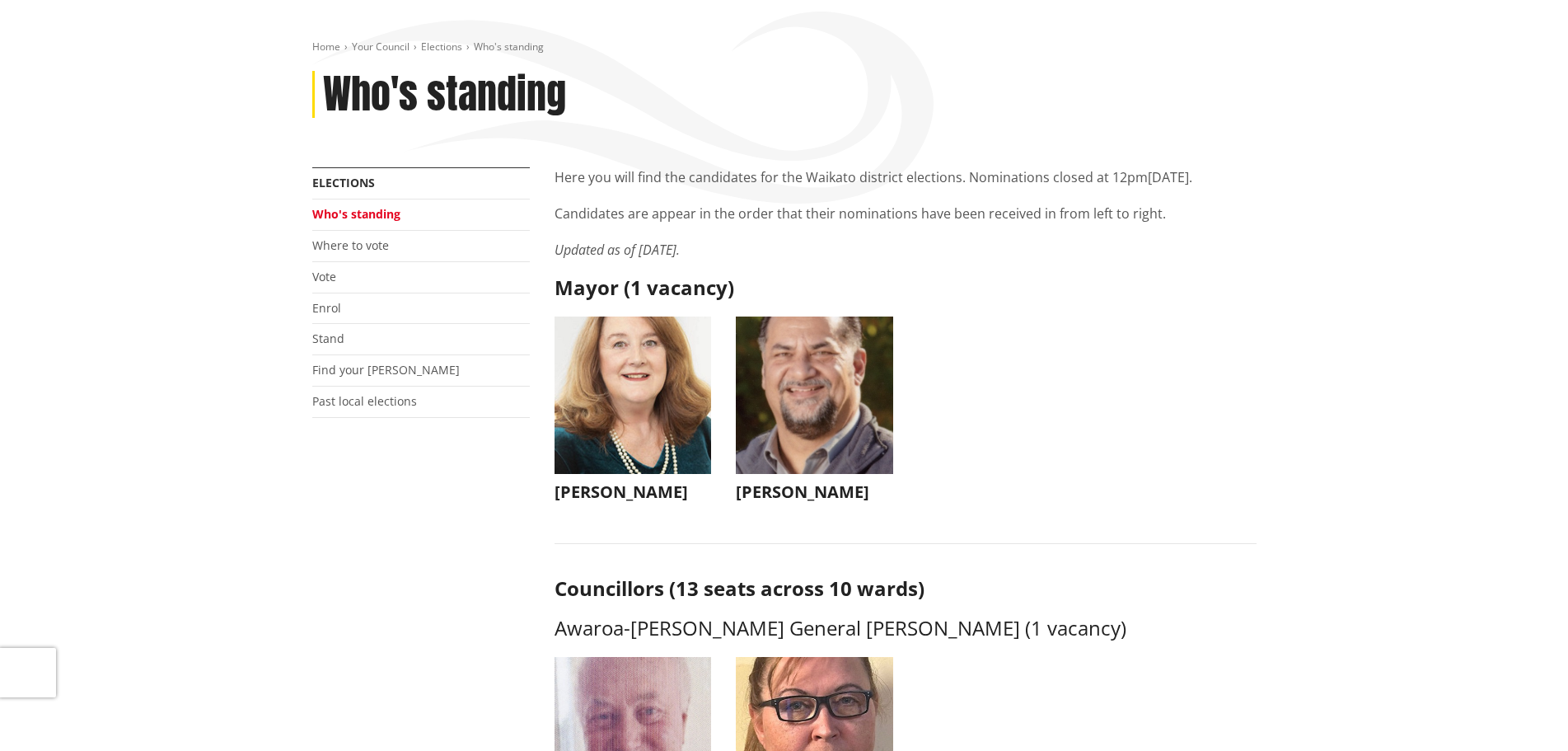
scroll to position [165, 0]
click at [852, 417] on img "button" at bounding box center [814, 395] width 157 height 157
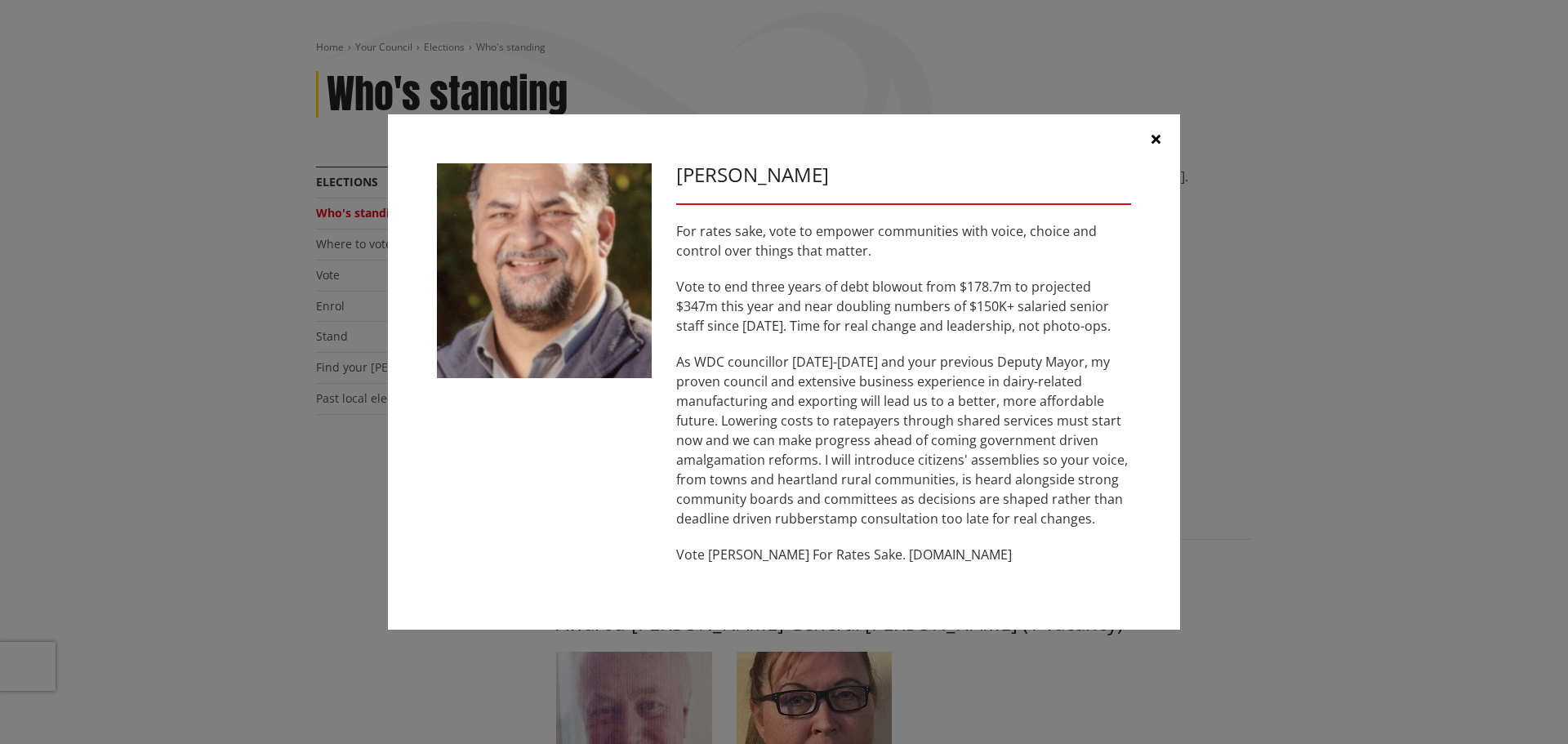
click at [1151, 141] on icon "button" at bounding box center [1156, 139] width 9 height 13
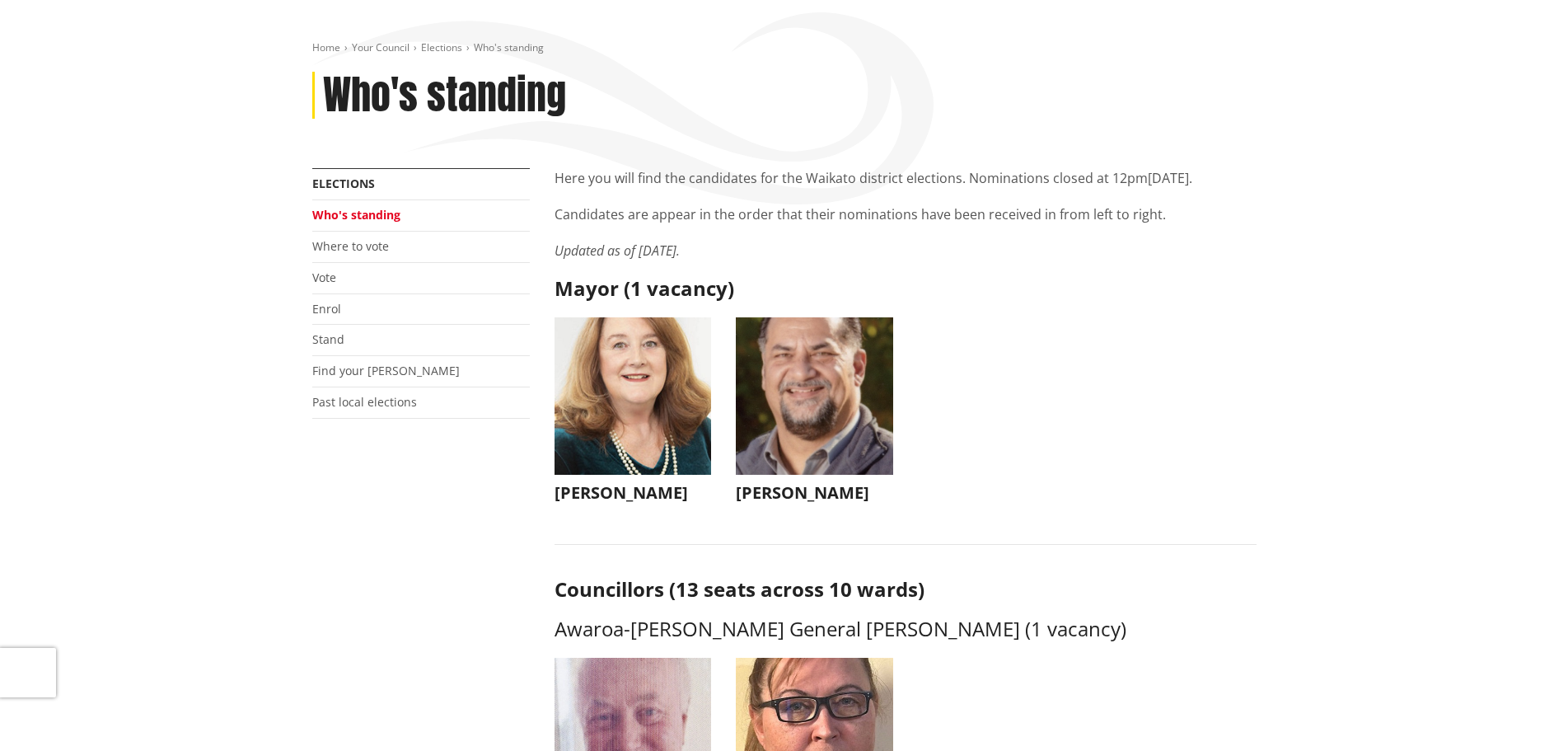
click at [583, 491] on h3 "Jacqui Church" at bounding box center [632, 493] width 157 height 20
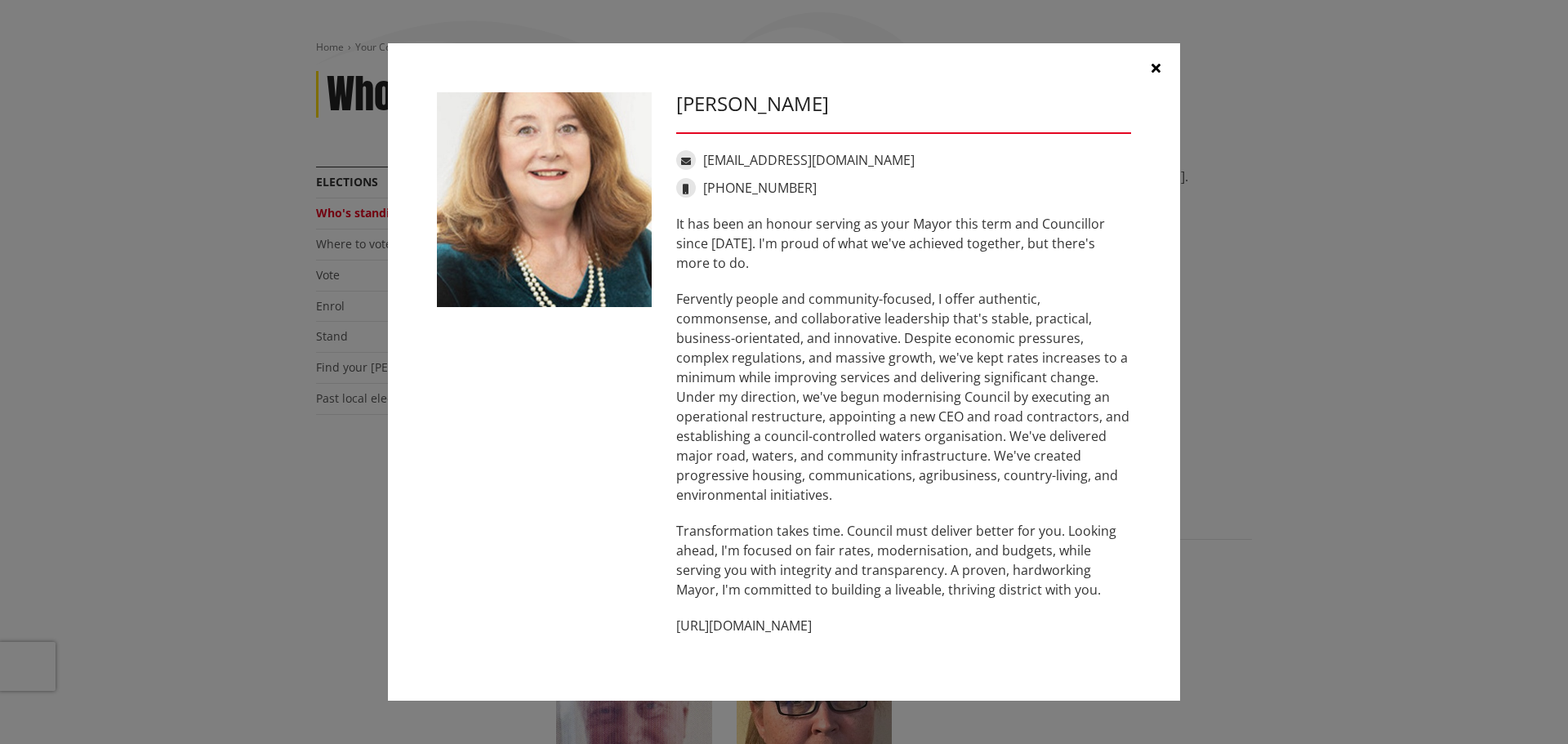
click at [1156, 65] on icon "button" at bounding box center [1156, 67] width 9 height 13
